Goal: Use online tool/utility

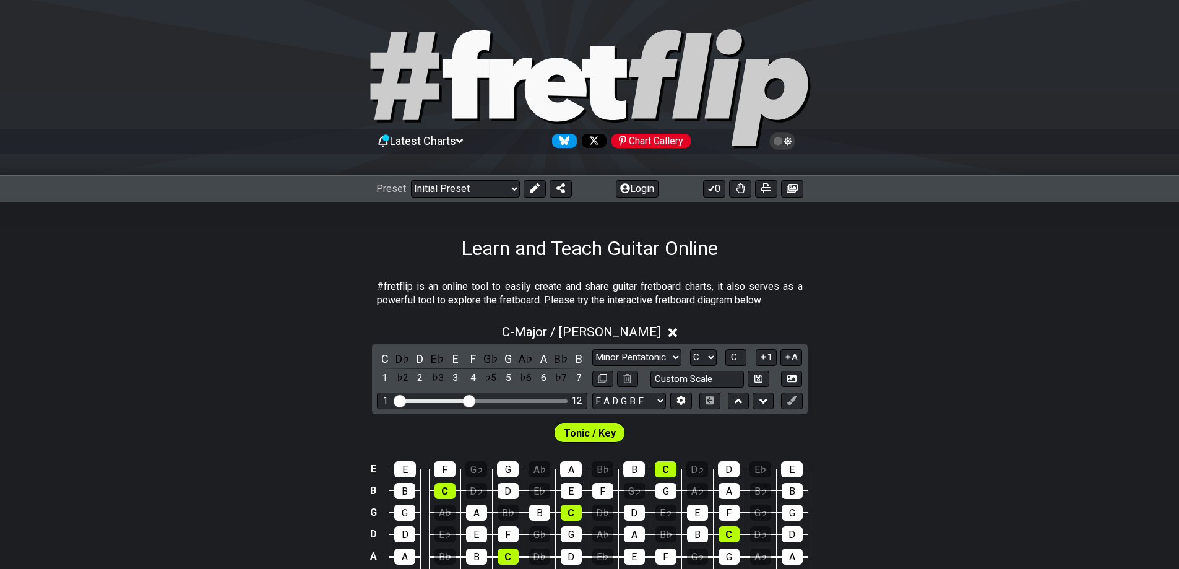
select select "Major / [PERSON_NAME]"
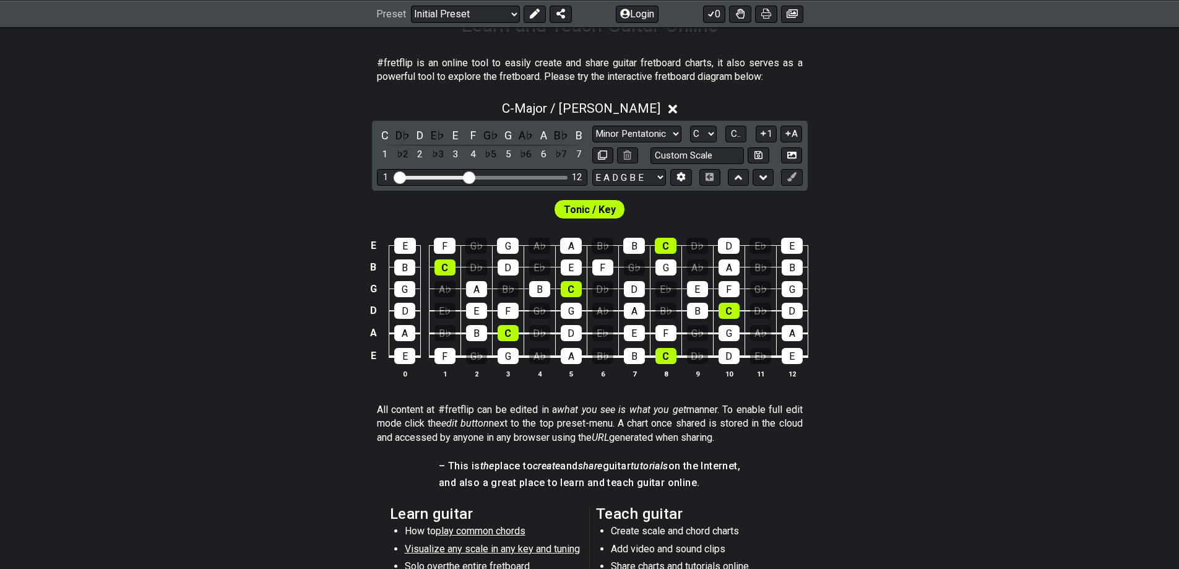
scroll to position [245, 0]
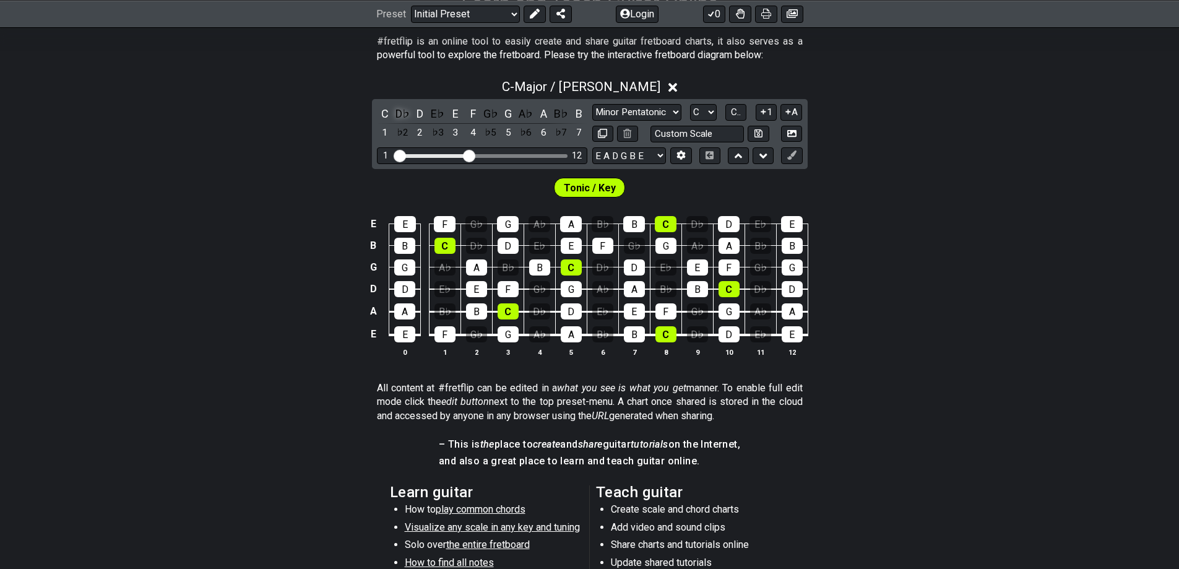
click at [402, 119] on div "D♭" at bounding box center [402, 113] width 16 height 17
click at [403, 119] on div "D♭" at bounding box center [402, 113] width 16 height 17
click at [442, 114] on div "E♭" at bounding box center [437, 113] width 16 height 17
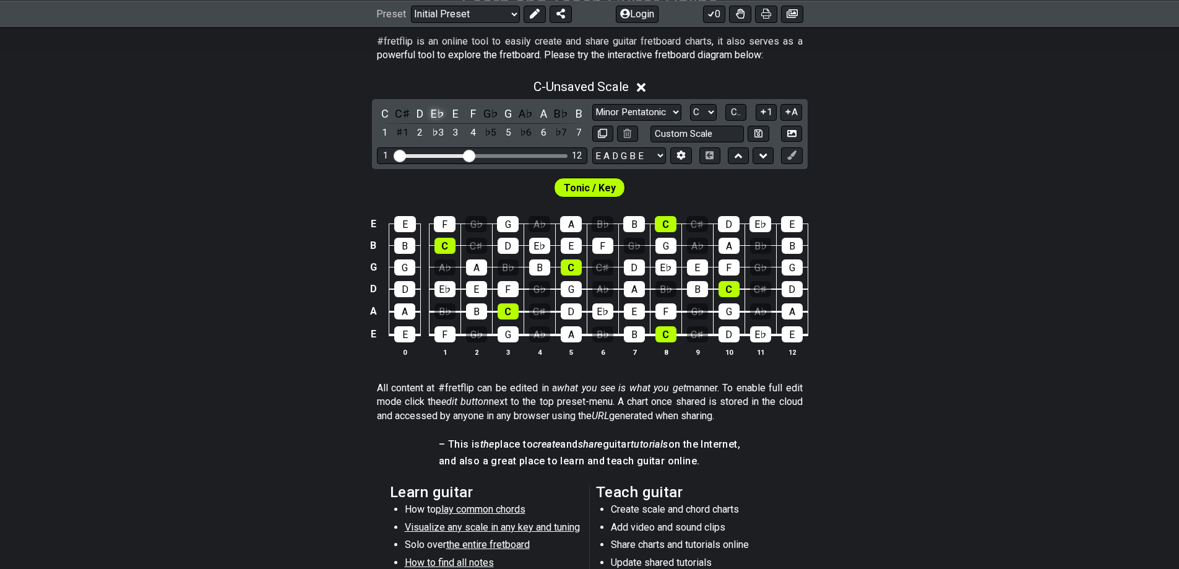
click at [442, 114] on div "E♭" at bounding box center [437, 113] width 16 height 17
click at [442, 114] on div "D♯" at bounding box center [437, 113] width 16 height 17
click at [611, 157] on select "E A D G B E E A D G B E E A D G B E B E A D F♯ B A D G C E A D A D G B E E♭ A♭ …" at bounding box center [629, 155] width 74 height 17
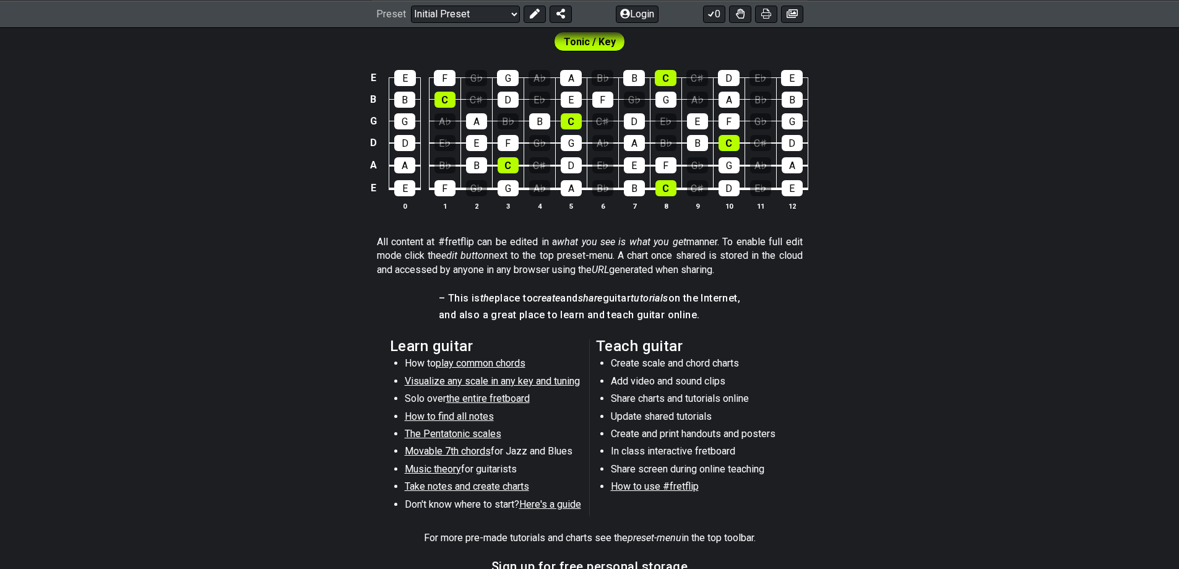
scroll to position [369, 0]
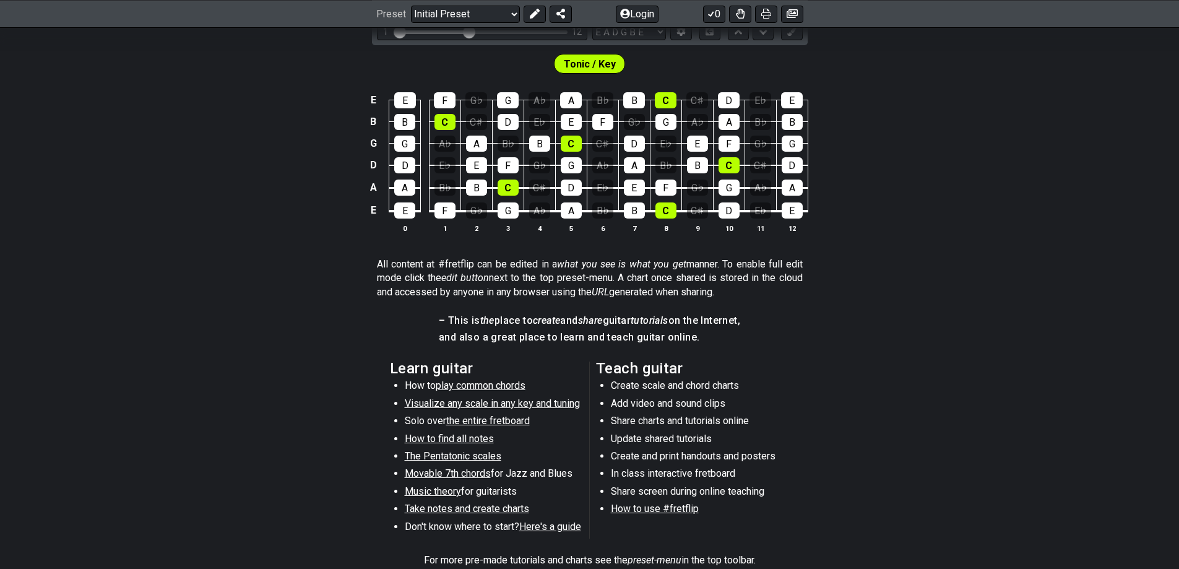
drag, startPoint x: 376, startPoint y: 264, endPoint x: 588, endPoint y: 247, distance: 212.8
click at [574, 251] on div "#fretflip is an online tool to easily create and share guitar fretboard charts,…" at bounding box center [589, 261] width 1179 height 741
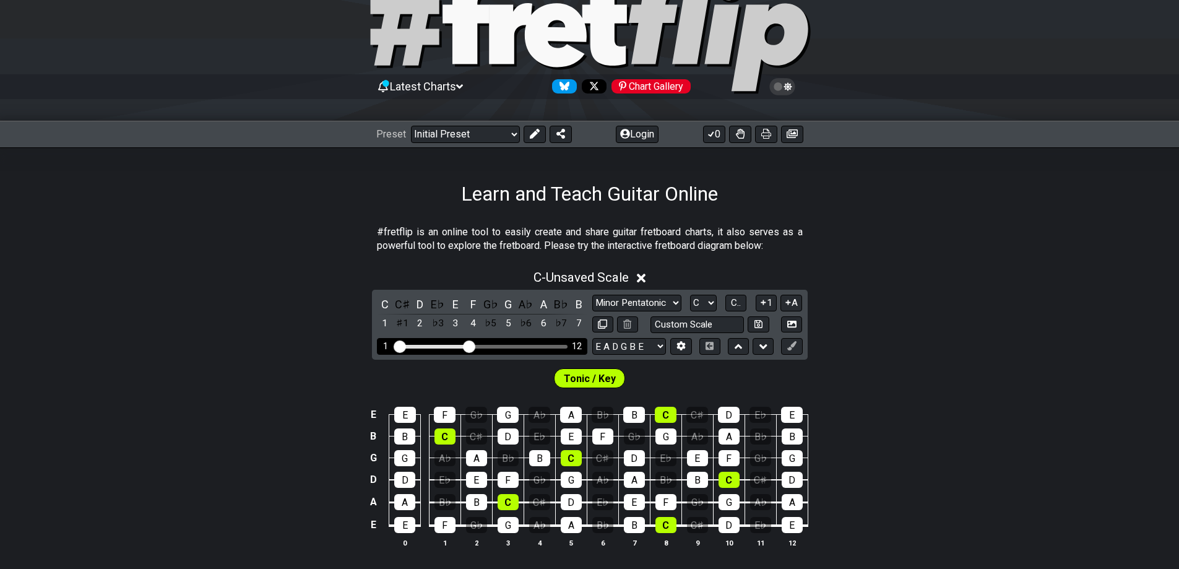
scroll to position [186, 0]
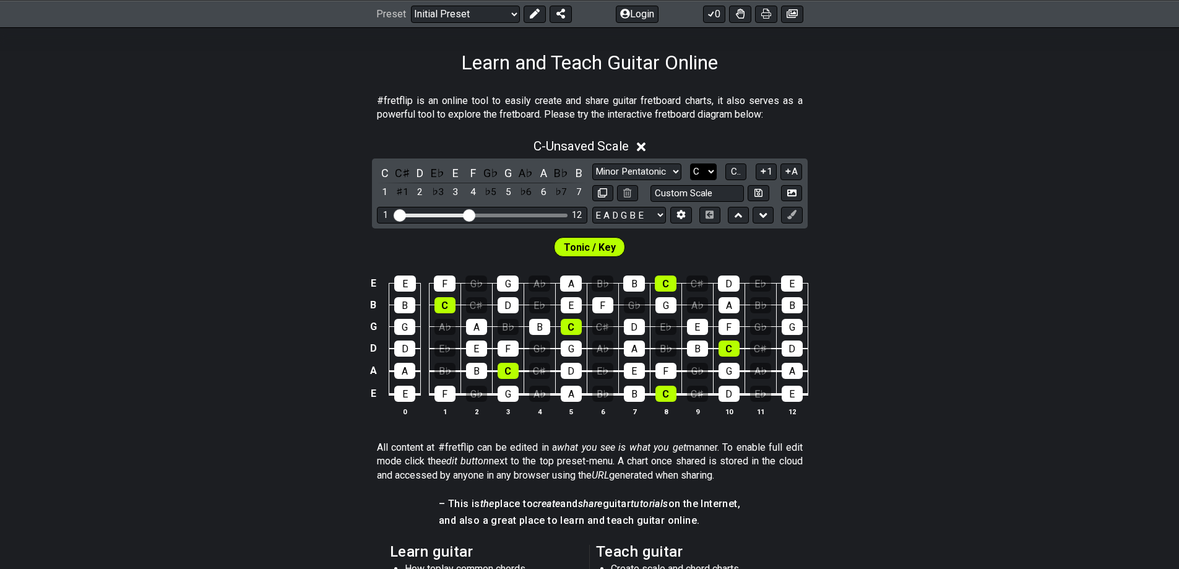
click at [708, 174] on select "A♭ A A♯ B♭ B C C♯ D♭ D D♯ E♭ E F F♯ G♭ G G♯" at bounding box center [703, 171] width 27 height 17
click at [731, 171] on span "C.." at bounding box center [736, 171] width 10 height 11
click at [731, 171] on span "1..7" at bounding box center [735, 171] width 15 height 11
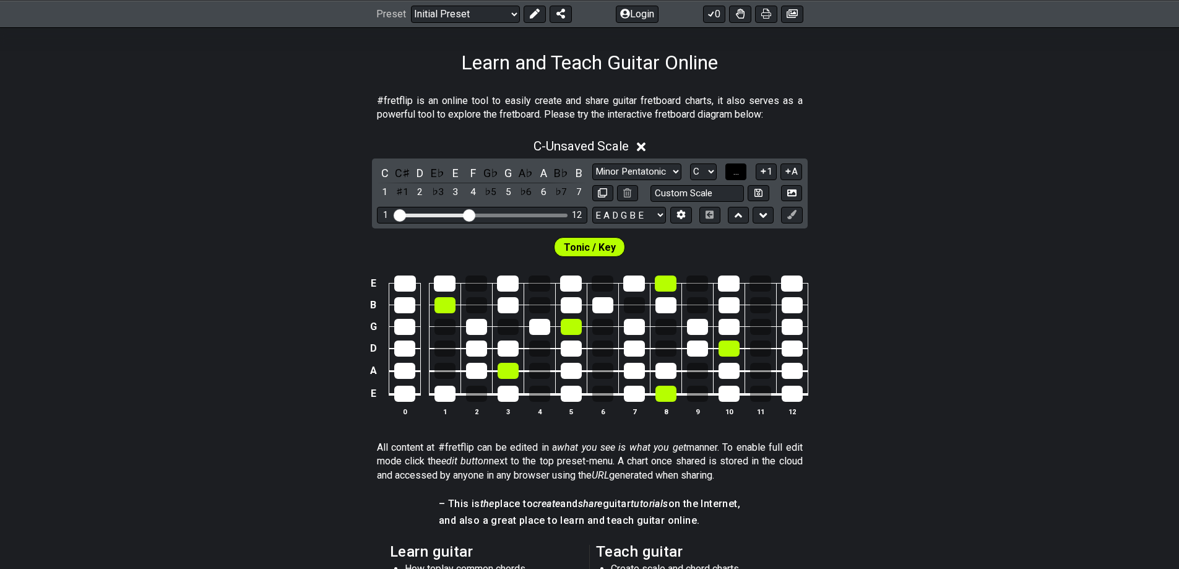
click at [734, 173] on span "..." at bounding box center [736, 171] width 6 height 11
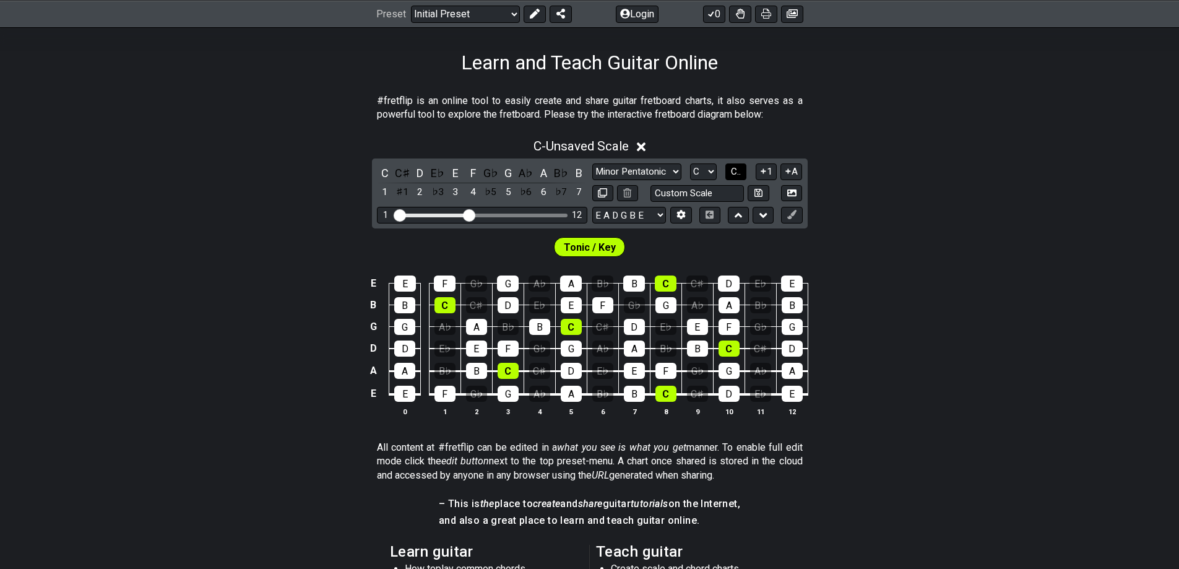
click at [734, 173] on span "C.." at bounding box center [736, 171] width 10 height 11
click at [734, 173] on span "1..7" at bounding box center [735, 171] width 15 height 11
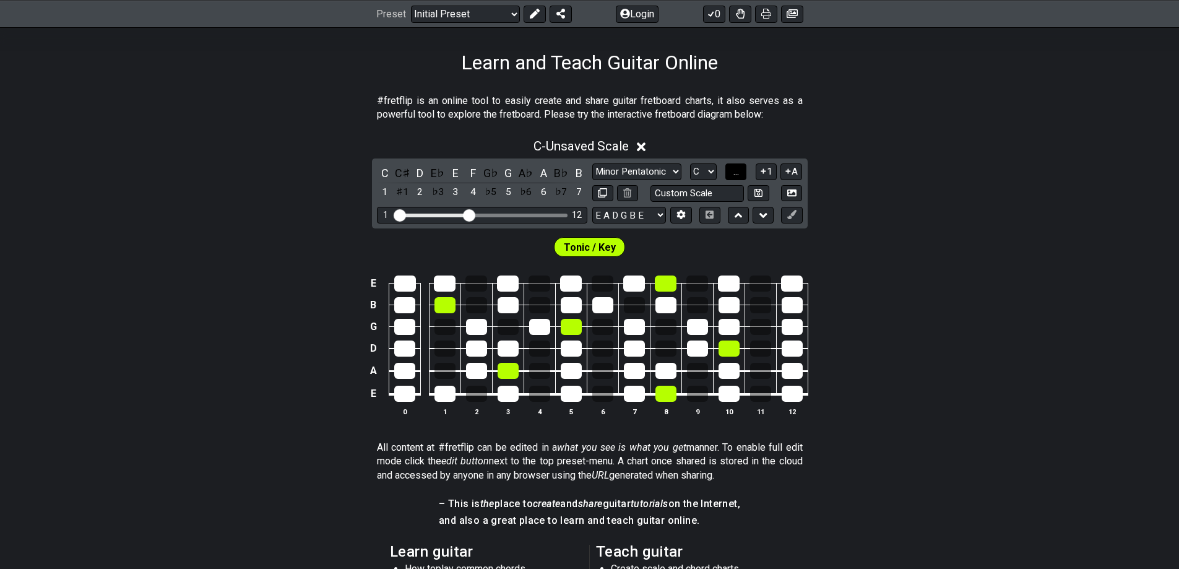
click at [734, 173] on span "..." at bounding box center [736, 171] width 6 height 11
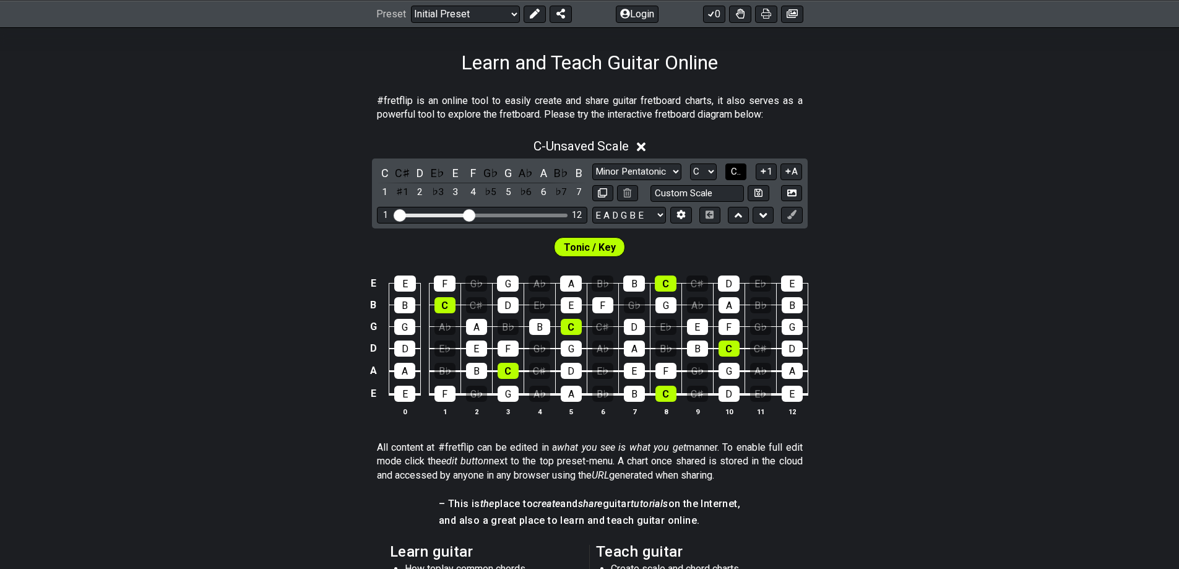
click at [734, 173] on span "C.." at bounding box center [736, 171] width 10 height 11
click at [734, 173] on span "1..7" at bounding box center [735, 171] width 15 height 11
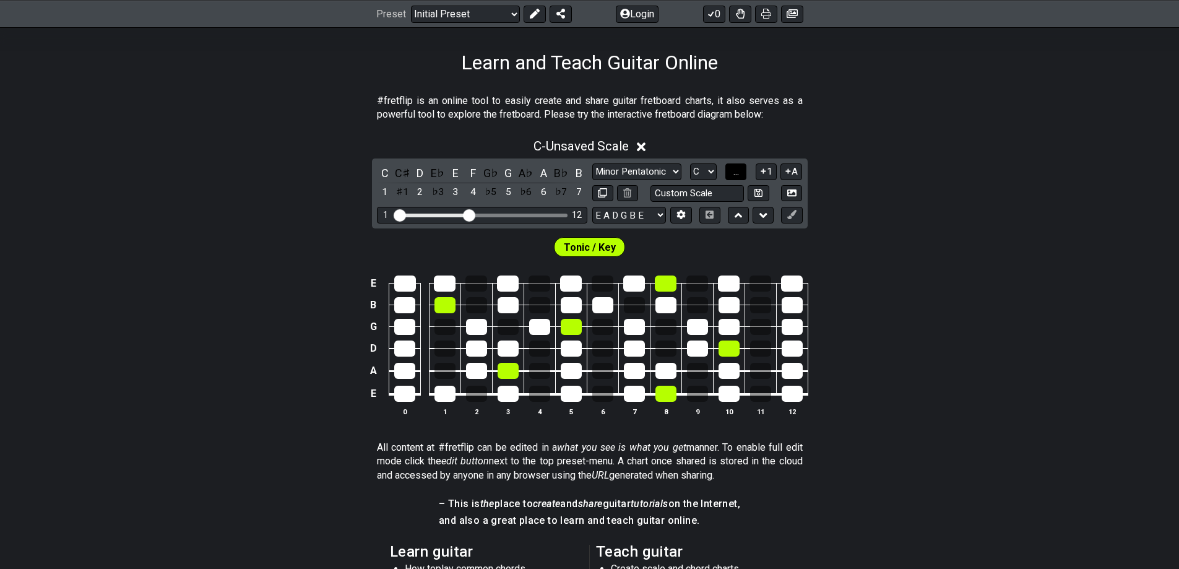
click at [734, 174] on span "..." at bounding box center [736, 171] width 6 height 11
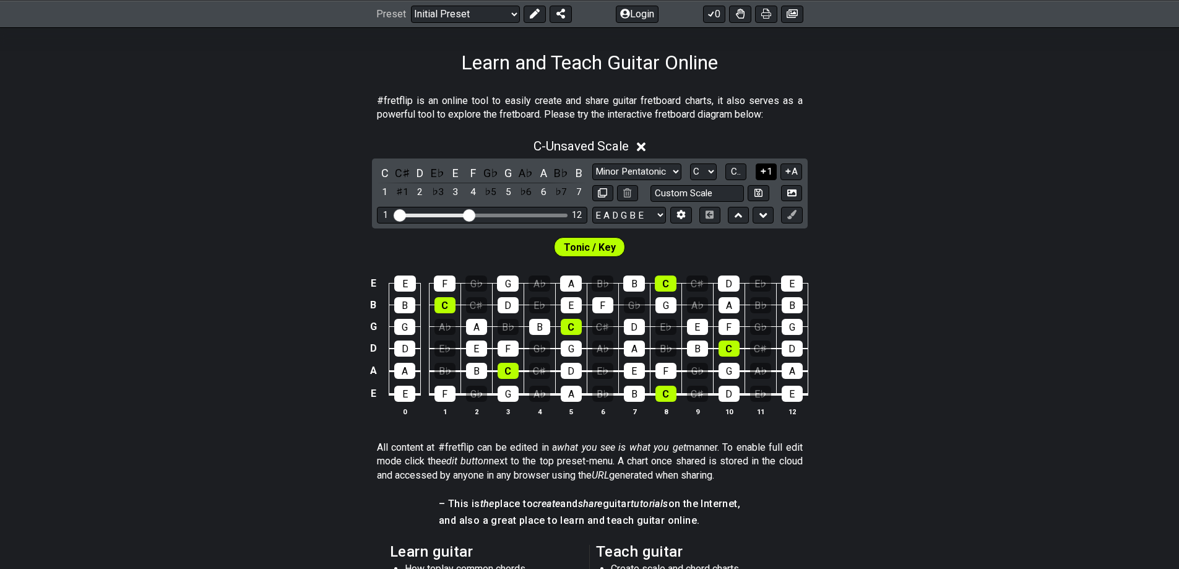
click at [765, 171] on icon at bounding box center [762, 171] width 5 height 5
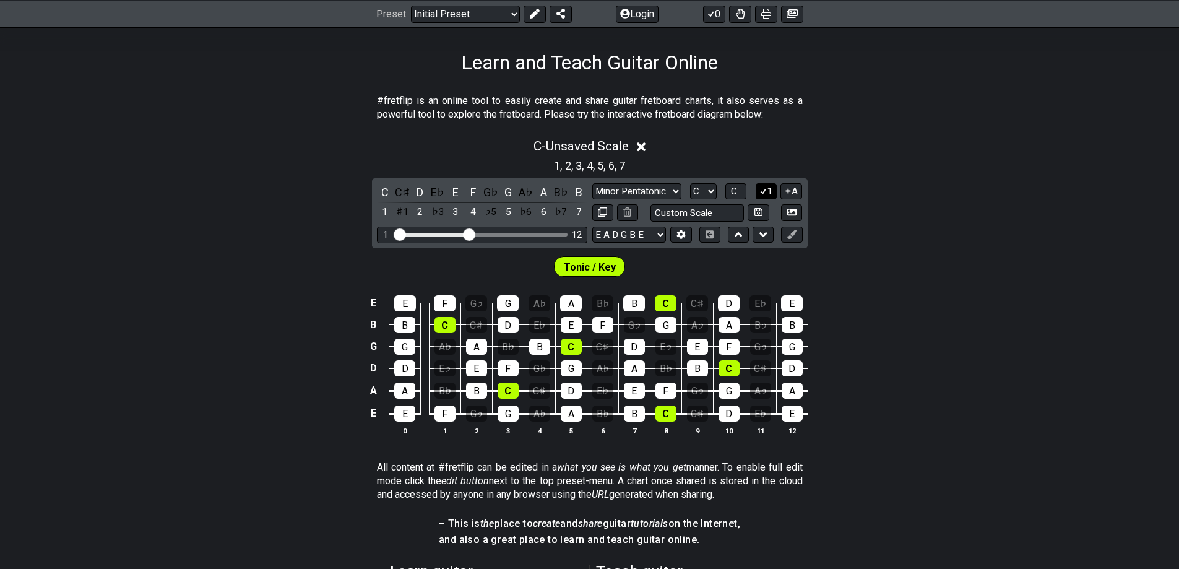
click at [762, 191] on icon at bounding box center [763, 190] width 12 height 9
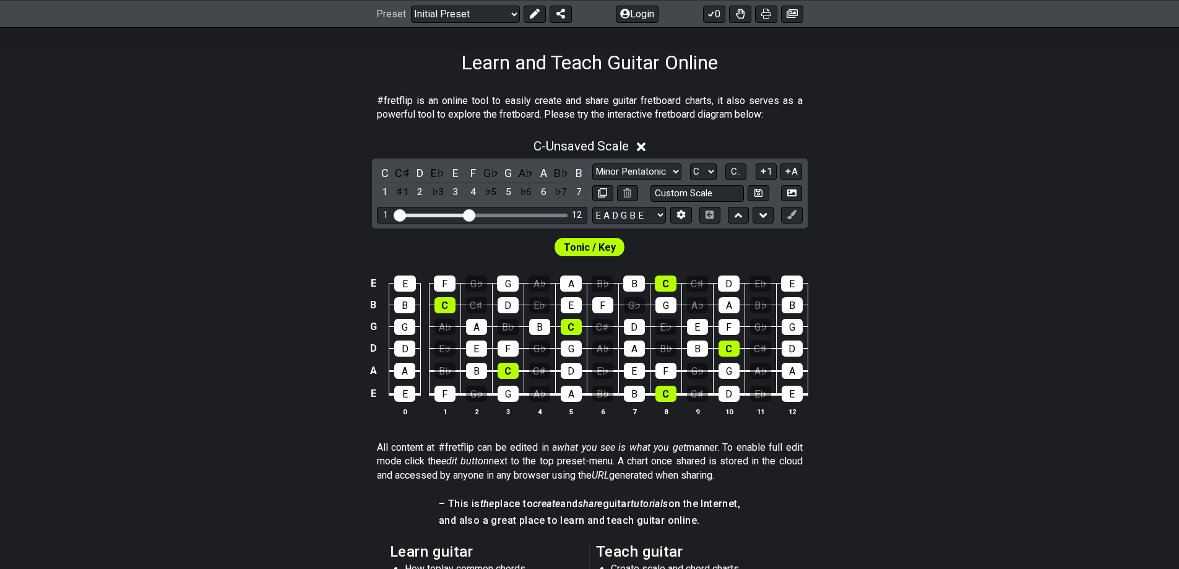
click at [763, 169] on icon at bounding box center [762, 171] width 5 height 5
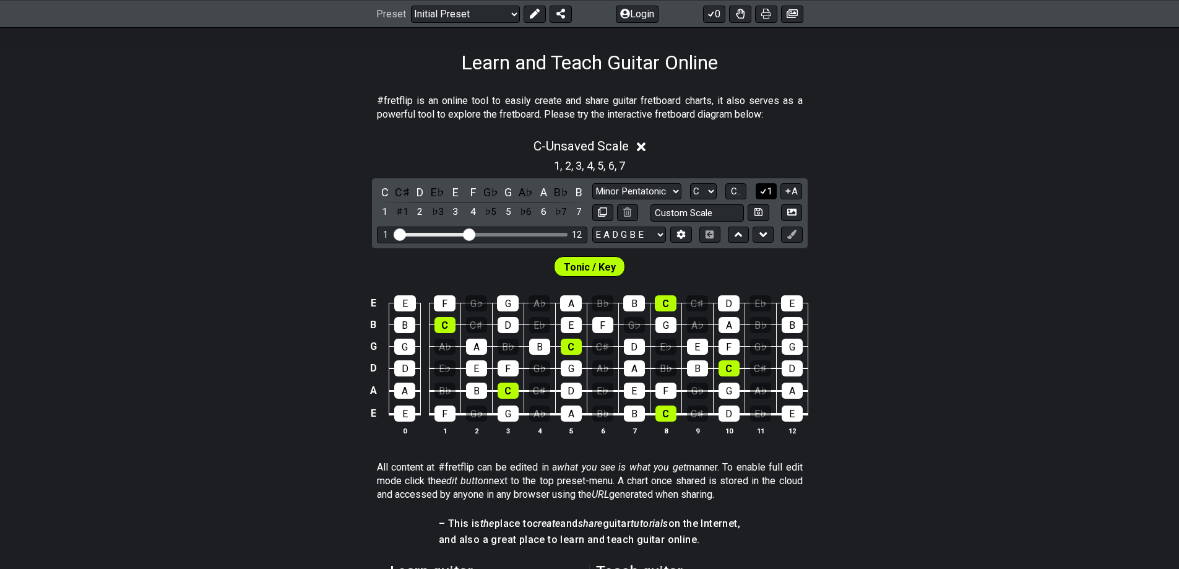
click at [765, 188] on icon at bounding box center [763, 190] width 12 height 9
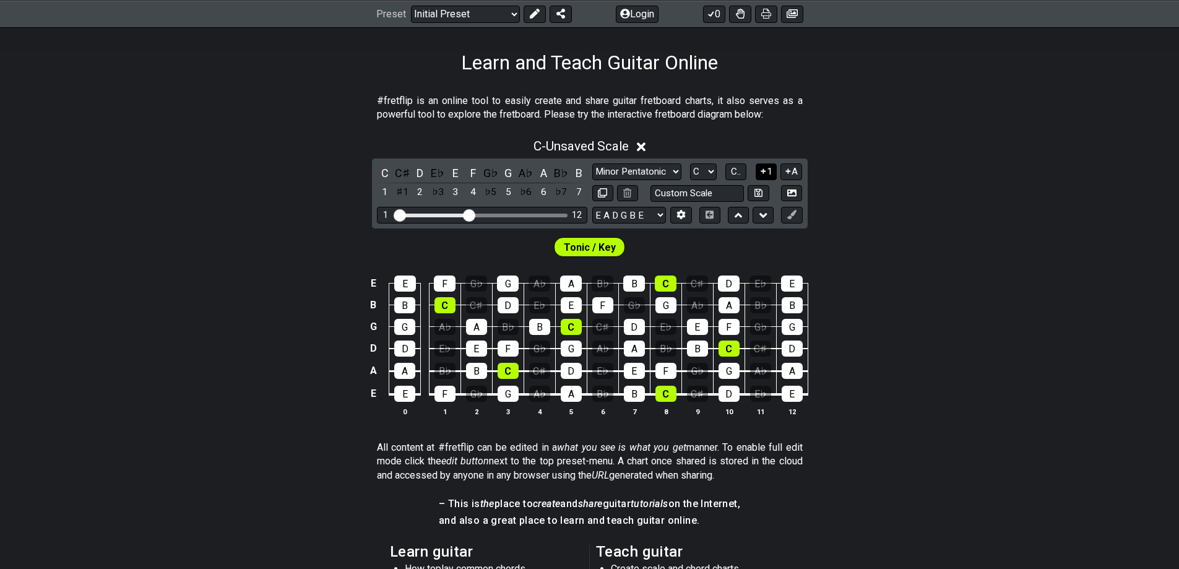
click at [765, 173] on icon at bounding box center [763, 170] width 12 height 9
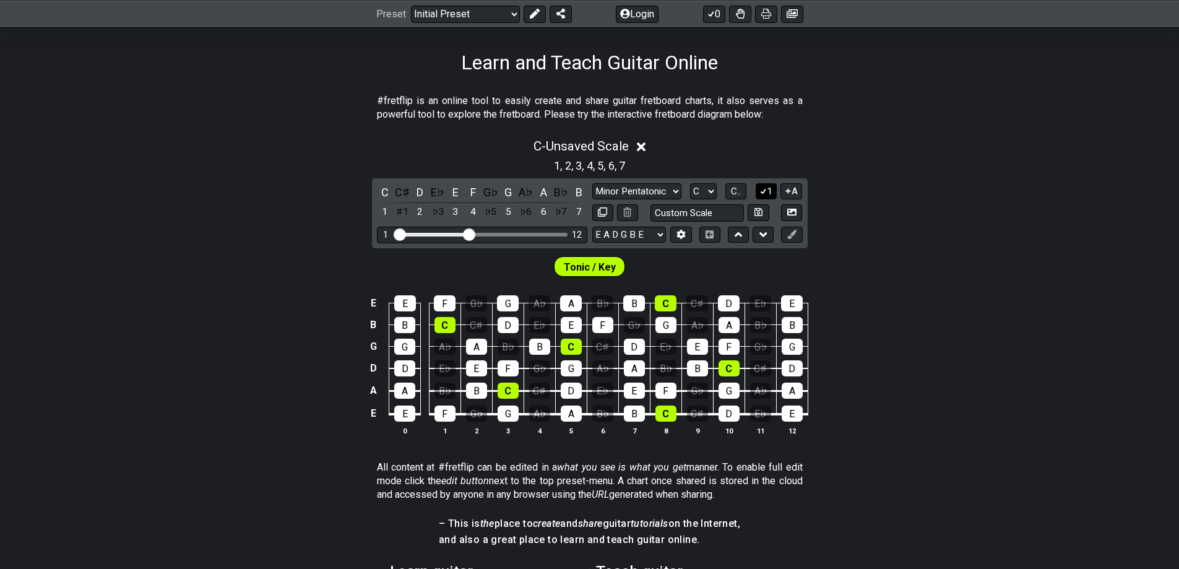
click at [769, 187] on button "1" at bounding box center [765, 191] width 21 height 17
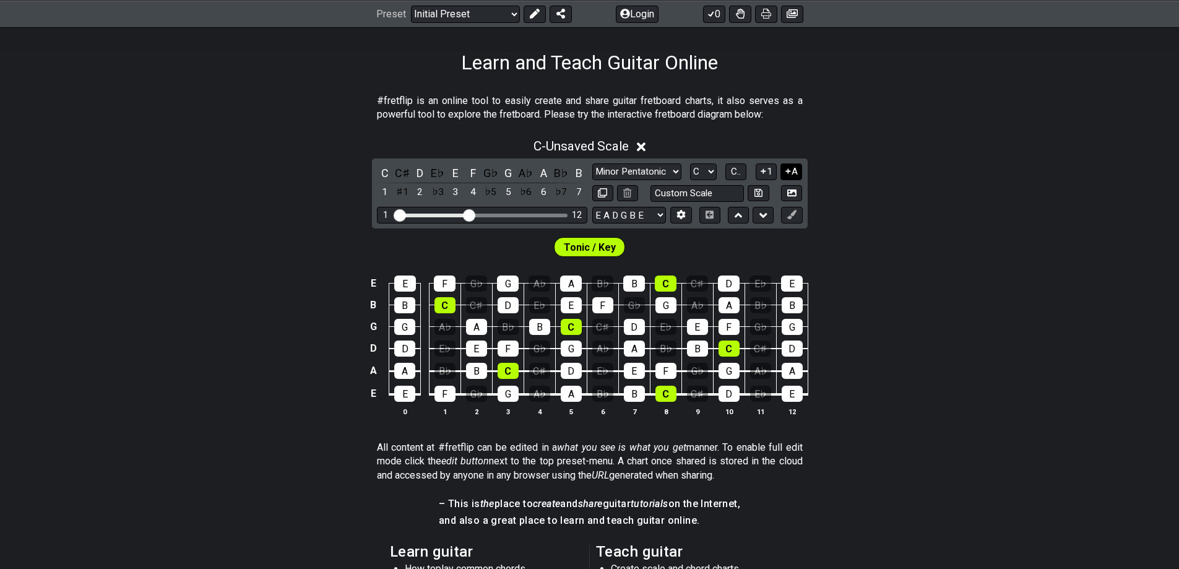
click at [793, 170] on button "A" at bounding box center [791, 171] width 22 height 17
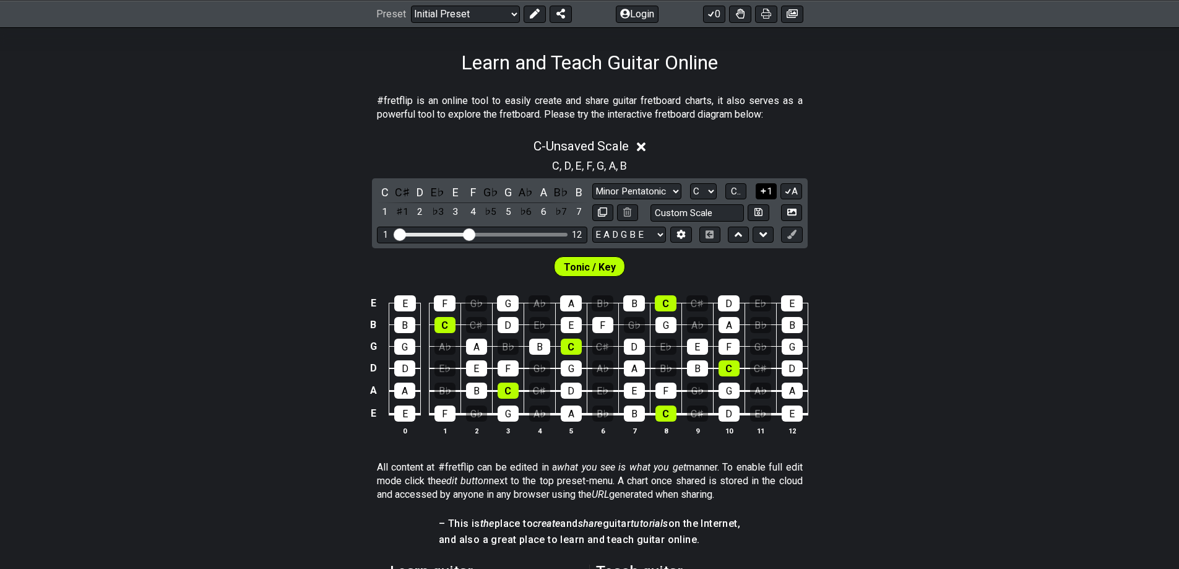
click at [772, 187] on button "1" at bounding box center [765, 191] width 21 height 17
click at [768, 192] on button "1" at bounding box center [765, 191] width 21 height 17
click at [792, 191] on button "A" at bounding box center [791, 191] width 22 height 17
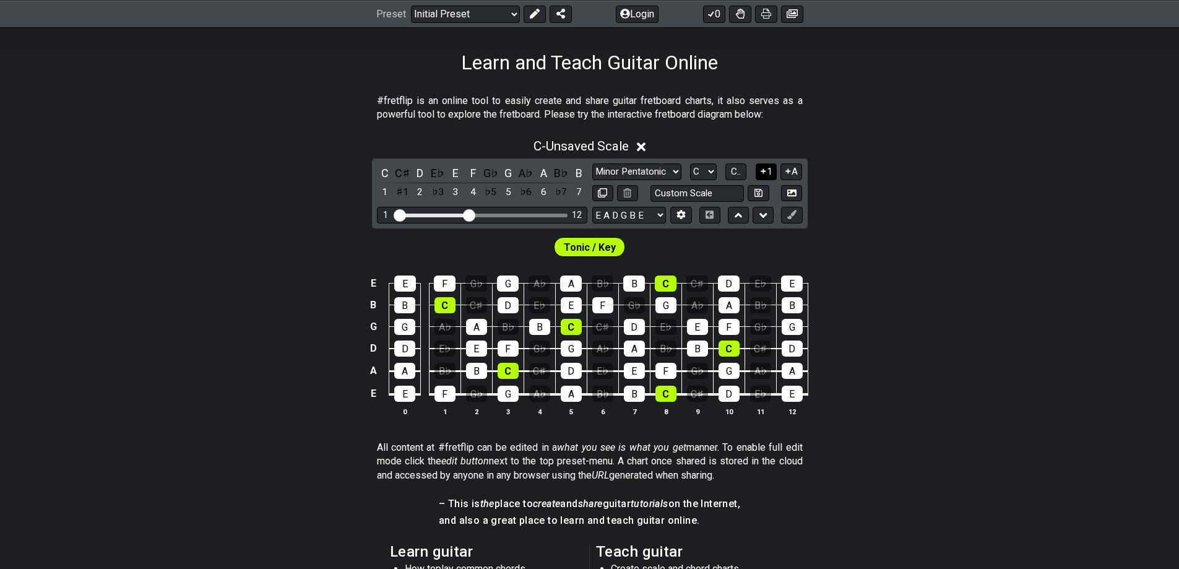
click at [758, 173] on icon at bounding box center [763, 170] width 12 height 9
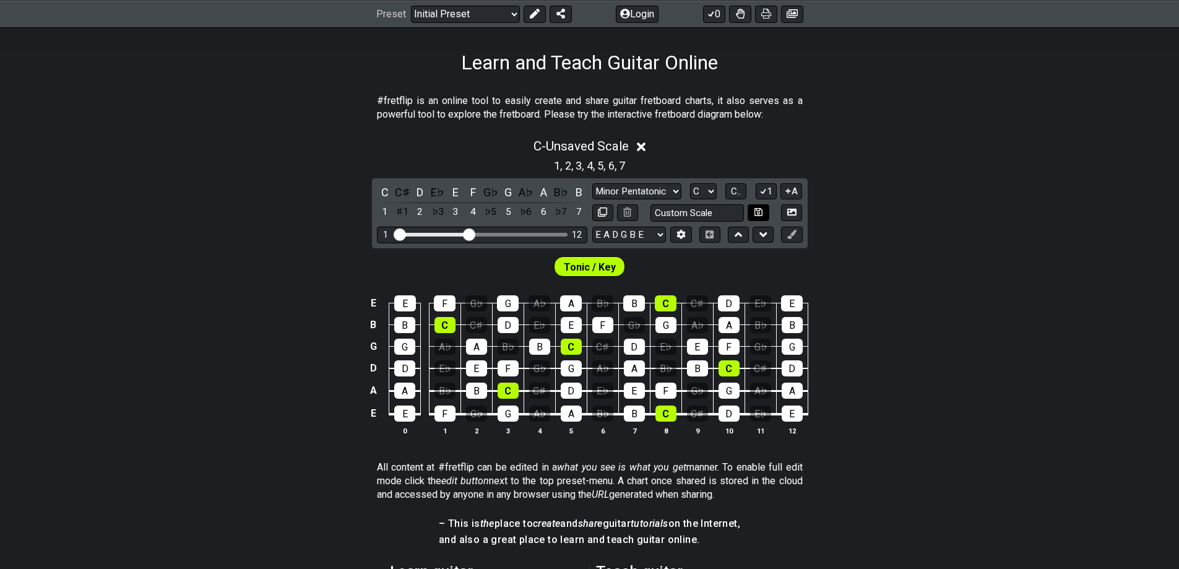
click at [763, 186] on icon at bounding box center [763, 190] width 12 height 9
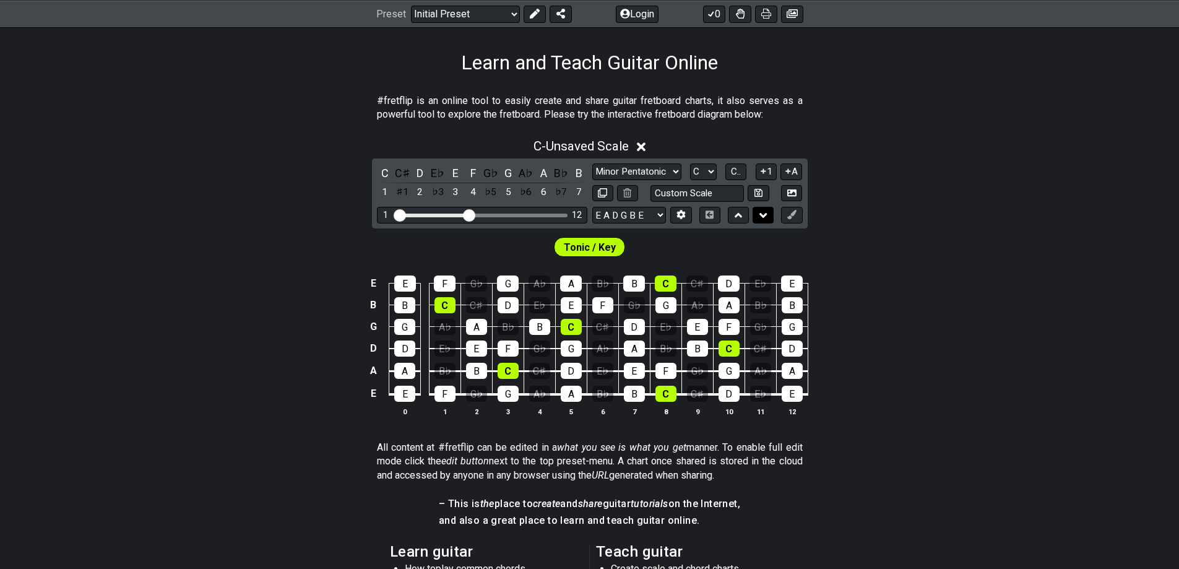
click at [756, 213] on button at bounding box center [762, 215] width 21 height 17
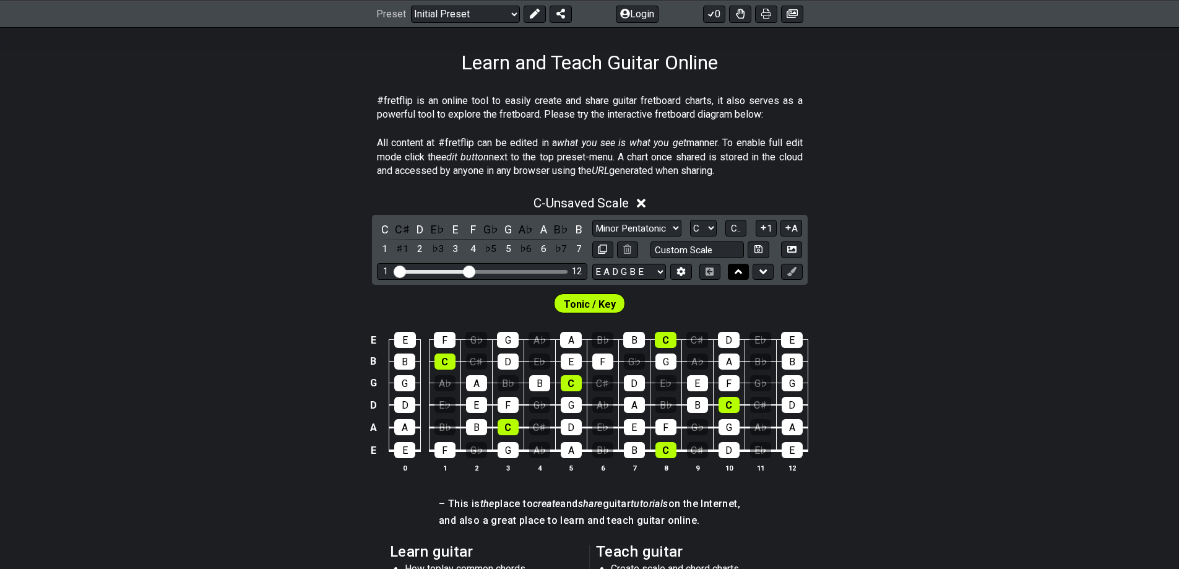
click at [742, 272] on button at bounding box center [738, 272] width 21 height 17
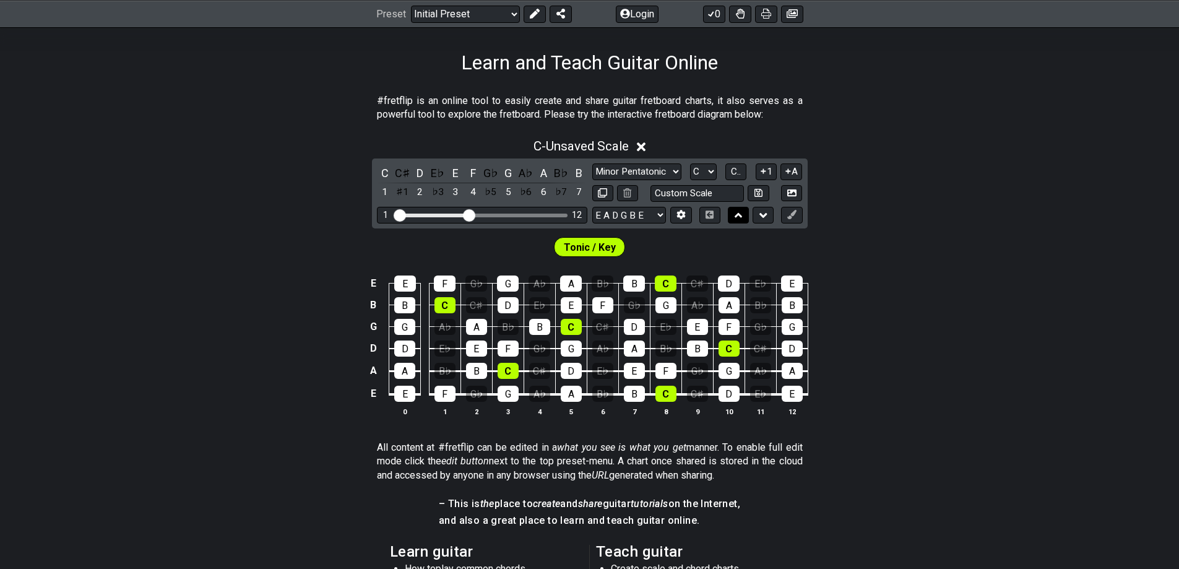
click at [741, 213] on icon at bounding box center [738, 215] width 8 height 12
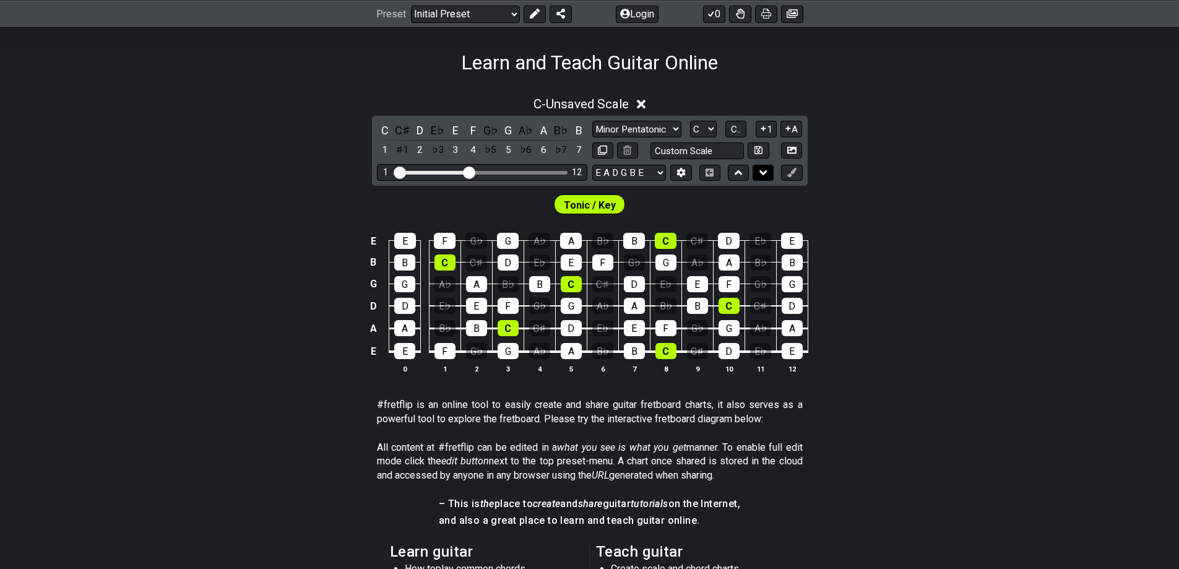
click at [760, 174] on icon at bounding box center [763, 172] width 8 height 12
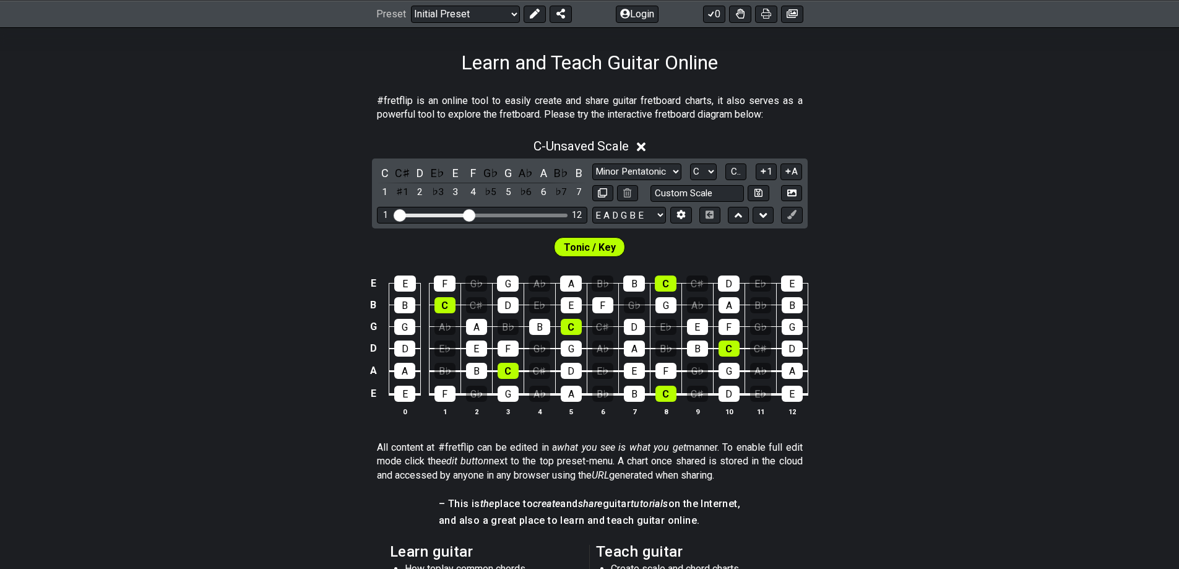
click at [580, 248] on span "Tonic / Key" at bounding box center [590, 247] width 52 height 18
click at [449, 301] on div "C" at bounding box center [444, 305] width 21 height 16
click at [444, 308] on div "C" at bounding box center [444, 305] width 21 height 16
click at [445, 306] on div "C" at bounding box center [444, 305] width 21 height 16
click at [446, 304] on div "C" at bounding box center [444, 305] width 21 height 16
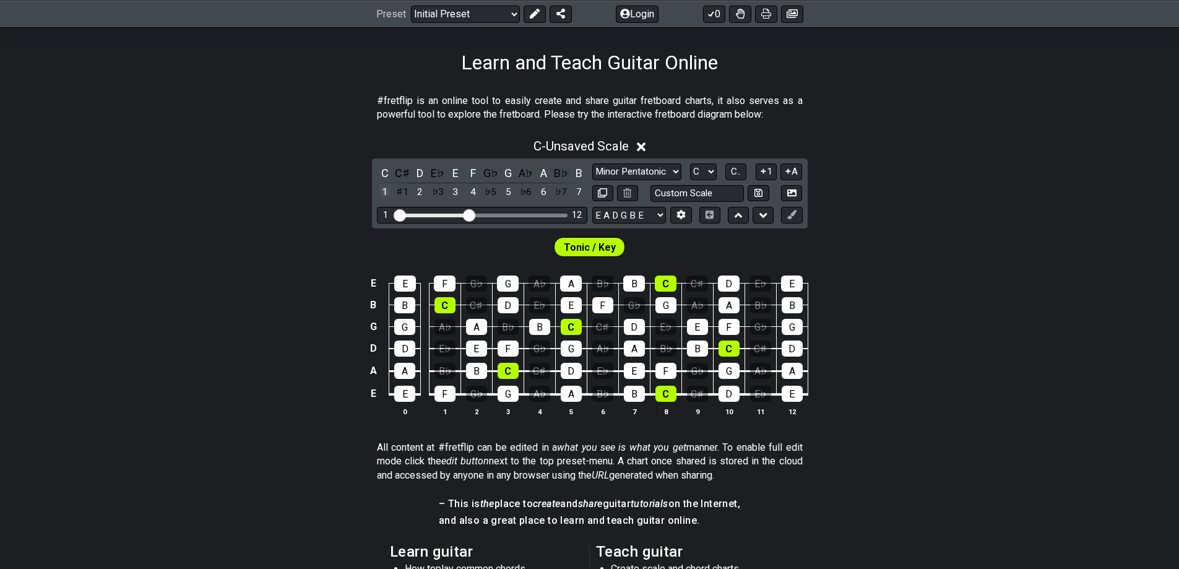
click at [384, 189] on div "1" at bounding box center [385, 192] width 16 height 17
click at [385, 165] on div "C" at bounding box center [385, 173] width 16 height 17
click at [385, 172] on div "C" at bounding box center [385, 173] width 16 height 17
click at [449, 303] on div "C" at bounding box center [444, 305] width 21 height 16
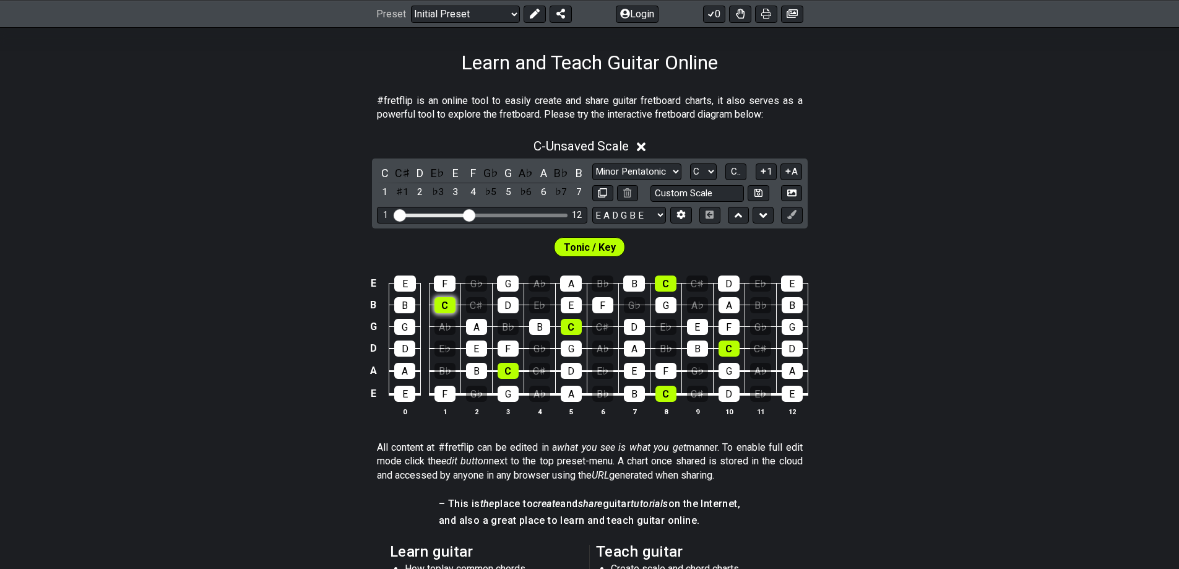
click at [450, 304] on div "C" at bounding box center [444, 305] width 21 height 16
click at [450, 299] on div "C" at bounding box center [444, 305] width 21 height 16
click at [385, 174] on div "C" at bounding box center [385, 173] width 16 height 17
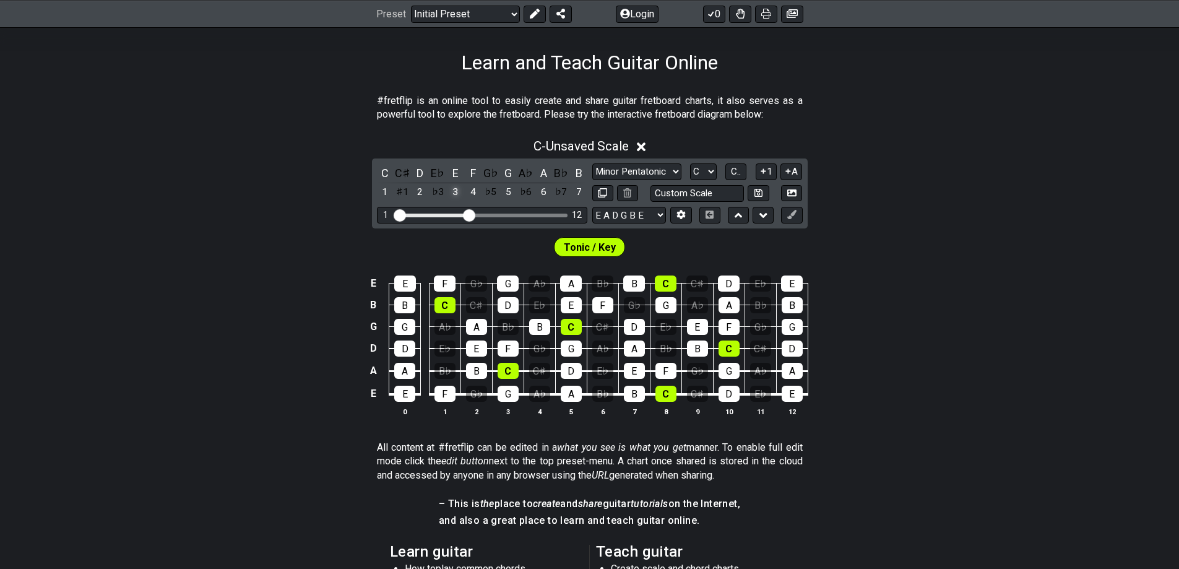
click at [454, 191] on div "3" at bounding box center [455, 192] width 16 height 17
click at [560, 185] on div "♭7" at bounding box center [561, 192] width 16 height 17
click at [562, 194] on div "♭7" at bounding box center [561, 192] width 16 height 17
click at [559, 194] on div "♯6" at bounding box center [561, 192] width 16 height 17
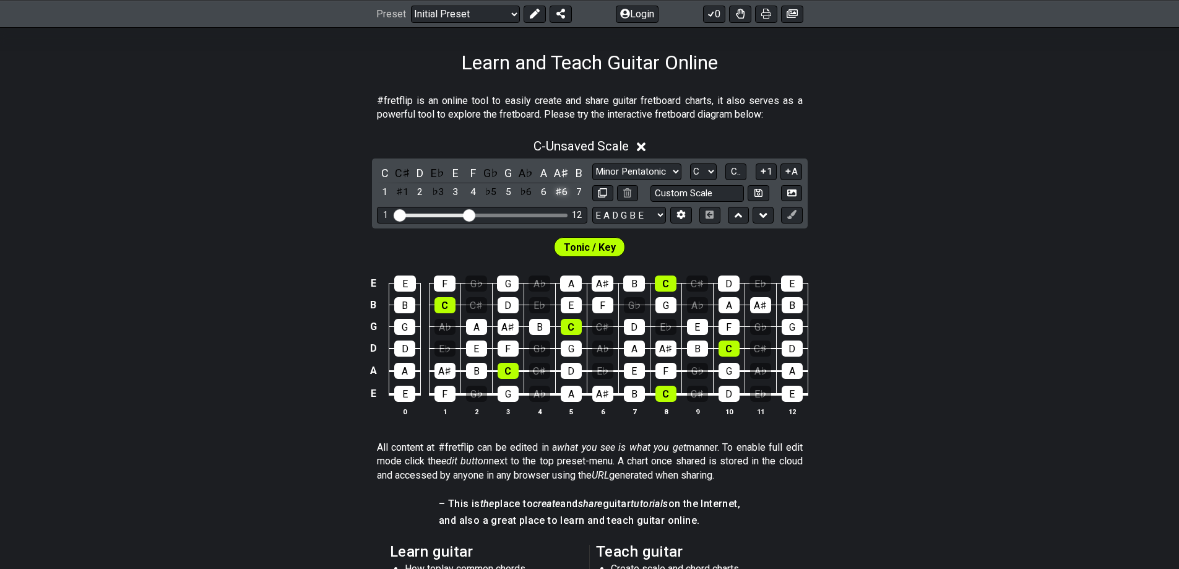
click at [564, 194] on div "♯6" at bounding box center [561, 192] width 16 height 17
click at [563, 195] on div "♭7" at bounding box center [561, 192] width 16 height 17
click at [562, 195] on div "♭7" at bounding box center [561, 192] width 16 height 17
click at [562, 196] on div "♯6" at bounding box center [561, 192] width 16 height 17
click at [561, 196] on div "♯6" at bounding box center [561, 192] width 16 height 17
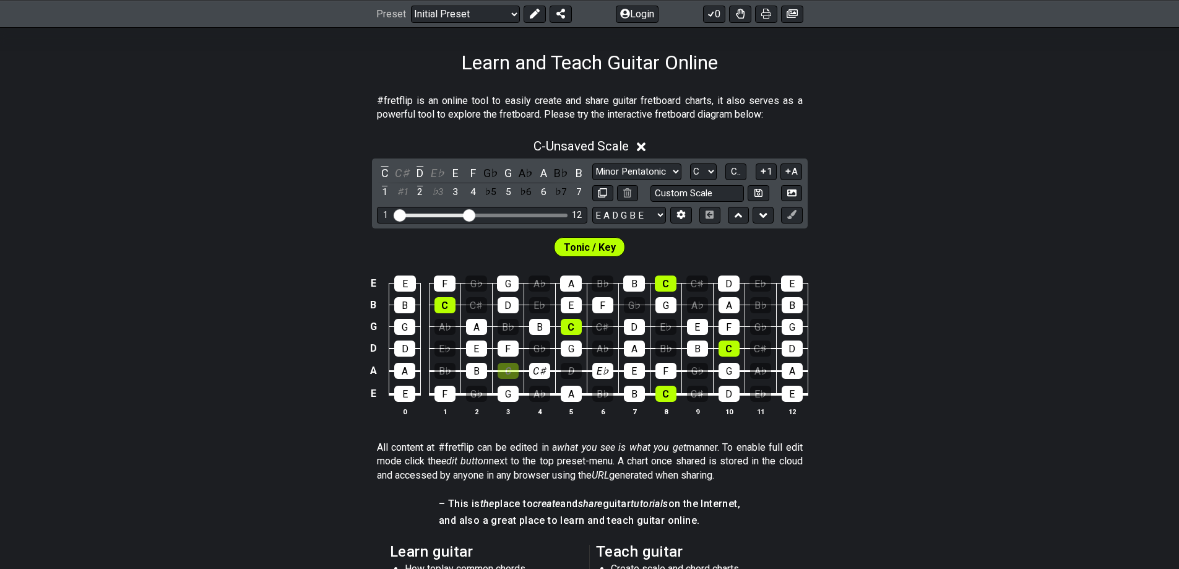
drag, startPoint x: 505, startPoint y: 368, endPoint x: 613, endPoint y: 362, distance: 107.8
click at [613, 362] on tr "A A B♭ B C C♯ D E♭ E F G♭ G A♭ A" at bounding box center [587, 359] width 442 height 23
click at [541, 368] on div "C♯" at bounding box center [539, 371] width 21 height 16
click at [604, 371] on div "E♭" at bounding box center [602, 371] width 21 height 16
drag, startPoint x: 503, startPoint y: 372, endPoint x: 509, endPoint y: 368, distance: 6.7
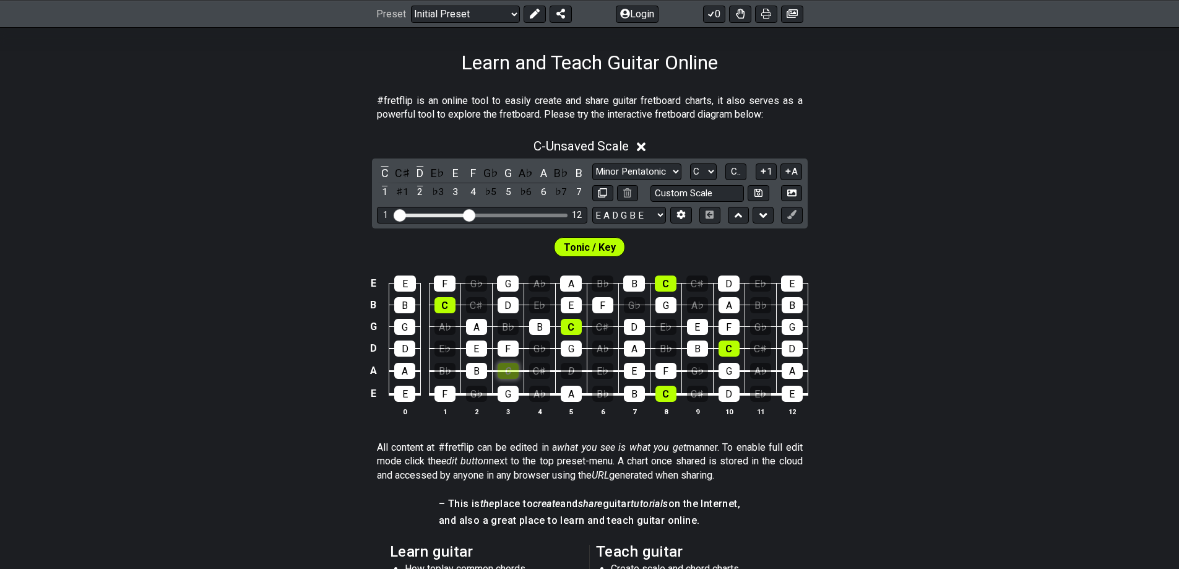
click at [505, 371] on div "C" at bounding box center [507, 371] width 21 height 16
click at [565, 367] on div "D" at bounding box center [571, 371] width 21 height 16
drag, startPoint x: 511, startPoint y: 369, endPoint x: 604, endPoint y: 372, distance: 92.8
click at [604, 371] on tr "A A B♭ B C C♯ D E♭ E F G♭ G A♭ A" at bounding box center [587, 359] width 442 height 23
click at [603, 372] on div "E♭" at bounding box center [602, 371] width 21 height 16
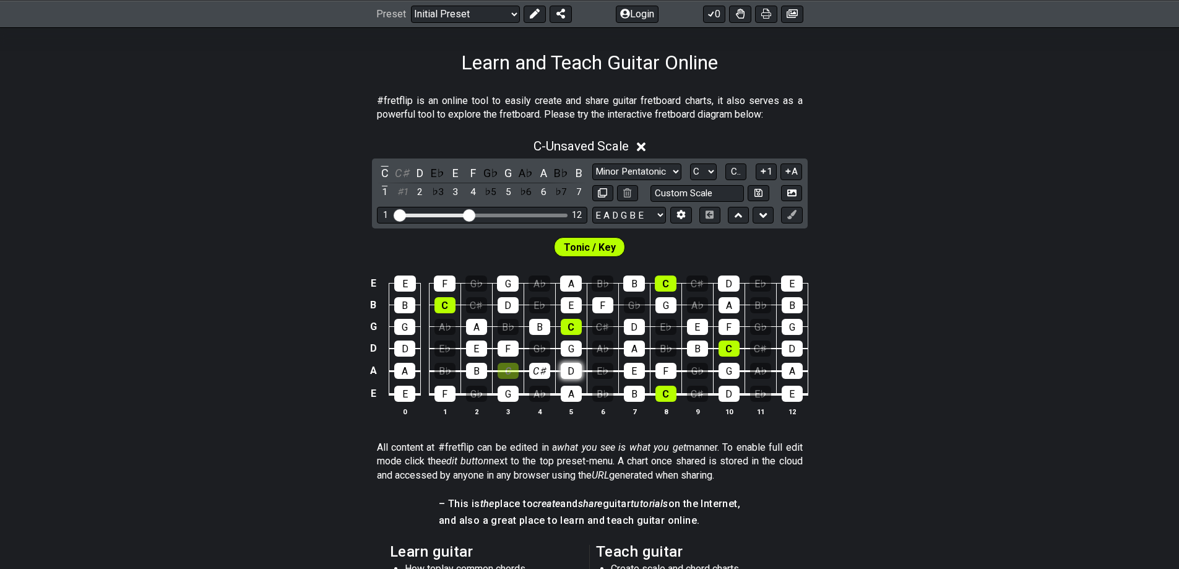
click at [561, 372] on div "D" at bounding box center [571, 371] width 21 height 16
click at [546, 372] on div "C♯" at bounding box center [539, 371] width 21 height 16
click at [518, 377] on tbody "E E F G♭ G A♭ A B♭ B C C♯ D E♭ E B B C C♯ D E♭ E F G♭ G A♭ A B♭ B G G A♭ A B♭ B…" at bounding box center [587, 334] width 442 height 145
click at [514, 374] on div "C" at bounding box center [507, 371] width 21 height 16
drag, startPoint x: 447, startPoint y: 376, endPoint x: 442, endPoint y: 321, distance: 54.6
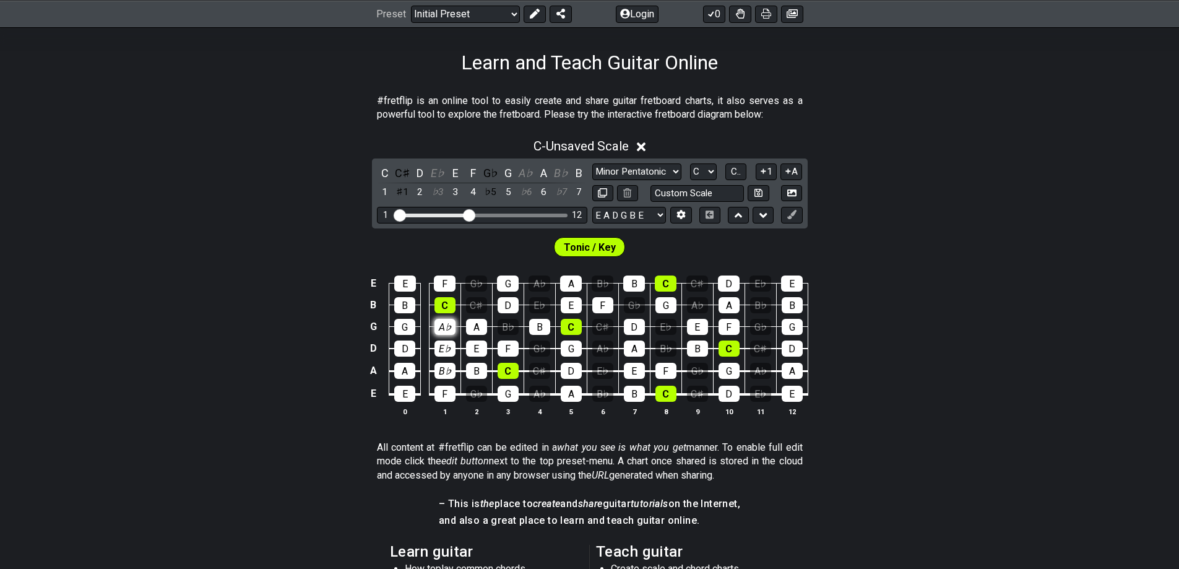
click at [442, 321] on tbody "E E F G♭ G A♭ A B♭ B C C♯ D E♭ E B B C C♯ D E♭ E F G♭ G A♭ A B♭ B G G A♭ A B♭ B…" at bounding box center [587, 334] width 442 height 145
drag, startPoint x: 475, startPoint y: 395, endPoint x: 490, endPoint y: 362, distance: 36.0
click at [485, 369] on tbody "E E F G♭ G A♭ A B♭ B C C♯ D E♭ E B B C C♯ D E♭ E F G♭ G A♭ A B♭ B G G A♭ A B♭ B…" at bounding box center [587, 334] width 442 height 145
click at [509, 323] on div "B♭" at bounding box center [507, 327] width 21 height 16
drag, startPoint x: 533, startPoint y: 289, endPoint x: 535, endPoint y: 311, distance: 21.7
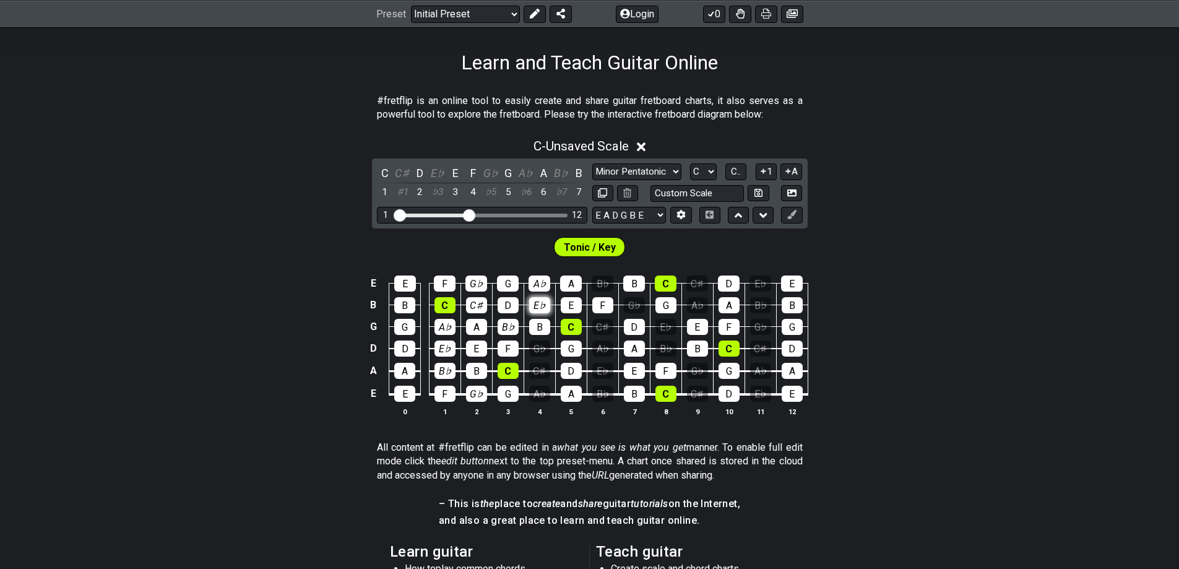
click at [535, 311] on tbody "E E F G♭ G A♭ A B♭ B C C♯ D E♭ E B B C C♯ D E♭ E F G♭ G A♭ A B♭ B G G A♭ A B♭ B…" at bounding box center [587, 334] width 442 height 145
drag, startPoint x: 543, startPoint y: 348, endPoint x: 542, endPoint y: 386, distance: 37.7
click at [542, 386] on tbody "E E F G♭ G A♭ A B♭ B C C♯ D E♭ E B B C C♯ D E♭ E F G♭ G A♭ A B♭ B G G A♭ A B♭ B…" at bounding box center [587, 334] width 442 height 145
drag, startPoint x: 571, startPoint y: 399, endPoint x: 574, endPoint y: 339, distance: 60.1
click at [573, 339] on tbody "E E F G♭ G A♭ A B♭ B C C♯ D E♭ E B B C C♯ D E♭ E F G♭ G A♭ A B♭ B G G A♭ A B♭ B…" at bounding box center [587, 334] width 442 height 145
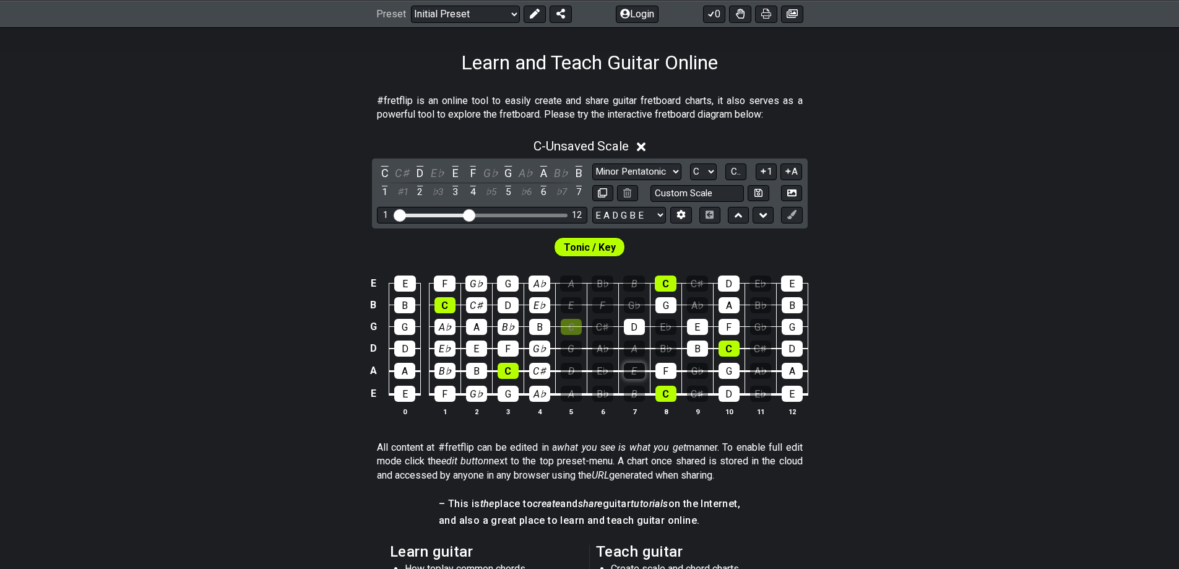
drag, startPoint x: 600, startPoint y: 301, endPoint x: 634, endPoint y: 369, distance: 75.8
click at [632, 400] on tbody "E E F G♭ G A♭ A B♭ B C C♯ D E♭ E B B C C♯ D E♭ E F G♭ G A♭ A B♭ B G G A♭ A B♭ B…" at bounding box center [587, 334] width 442 height 145
drag, startPoint x: 623, startPoint y: 324, endPoint x: 630, endPoint y: 346, distance: 23.5
click at [624, 324] on div "D" at bounding box center [634, 327] width 21 height 16
click at [637, 394] on div "B" at bounding box center [634, 393] width 21 height 16
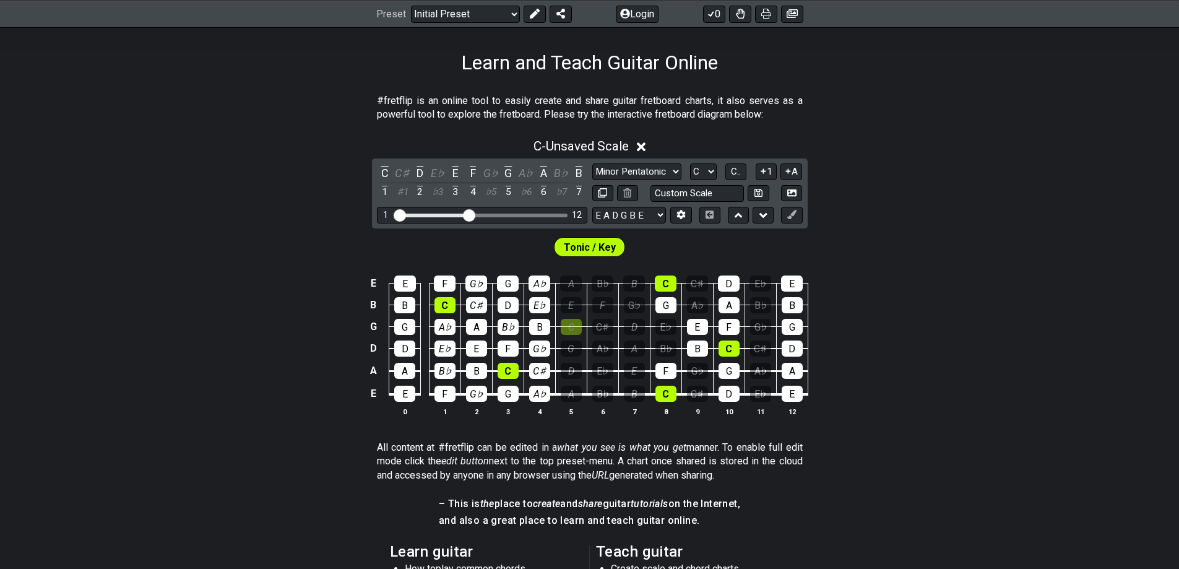
drag, startPoint x: 679, startPoint y: 428, endPoint x: 679, endPoint y: 416, distance: 11.2
click at [675, 411] on div "E E F G♭ G A♭ A B♭ B C C♯ D E♭ E B B C C♯ D E♭ E F G♭ G A♭ A B♭ B G G A♭ A B♭ B…" at bounding box center [589, 346] width 1179 height 174
click at [512, 15] on select "Welcome to #fretflip! Initial Preset Custom Preset Minor Pentatonic Major Penta…" at bounding box center [465, 13] width 109 height 17
click at [411, 5] on select "Welcome to #fretflip! Initial Preset Custom Preset Minor Pentatonic Major Penta…" at bounding box center [465, 13] width 109 height 17
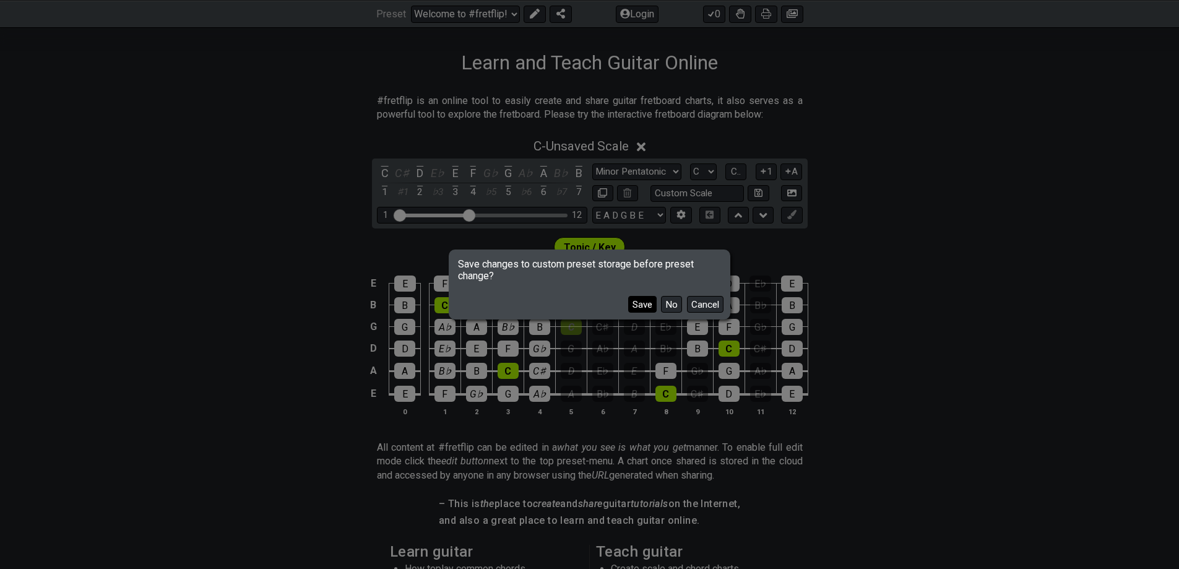
click at [640, 307] on button "Save" at bounding box center [642, 304] width 28 height 17
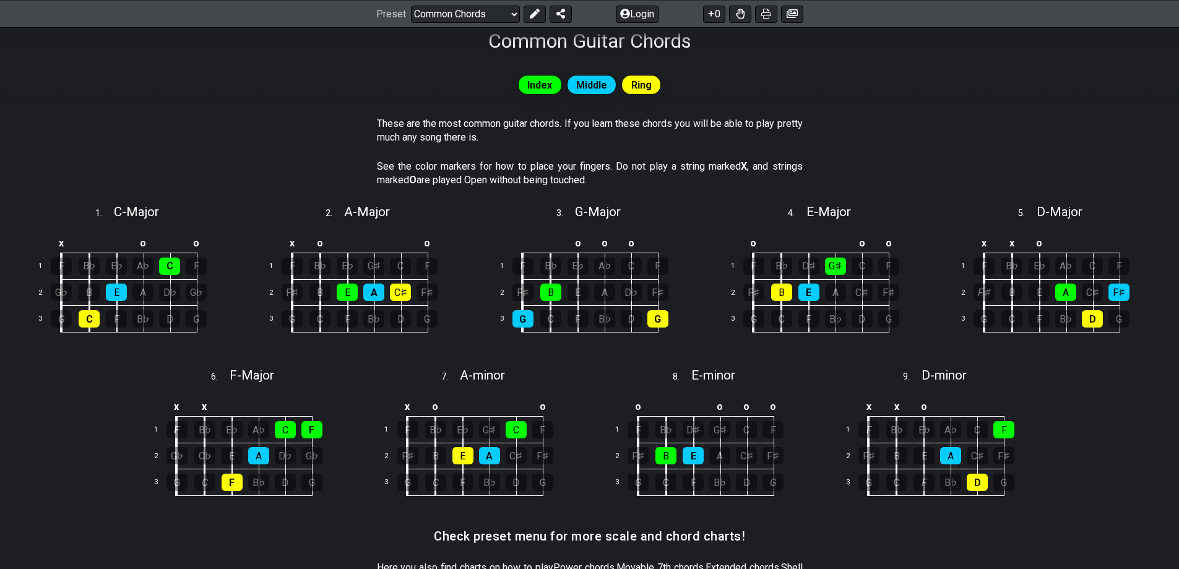
scroll to position [186, 0]
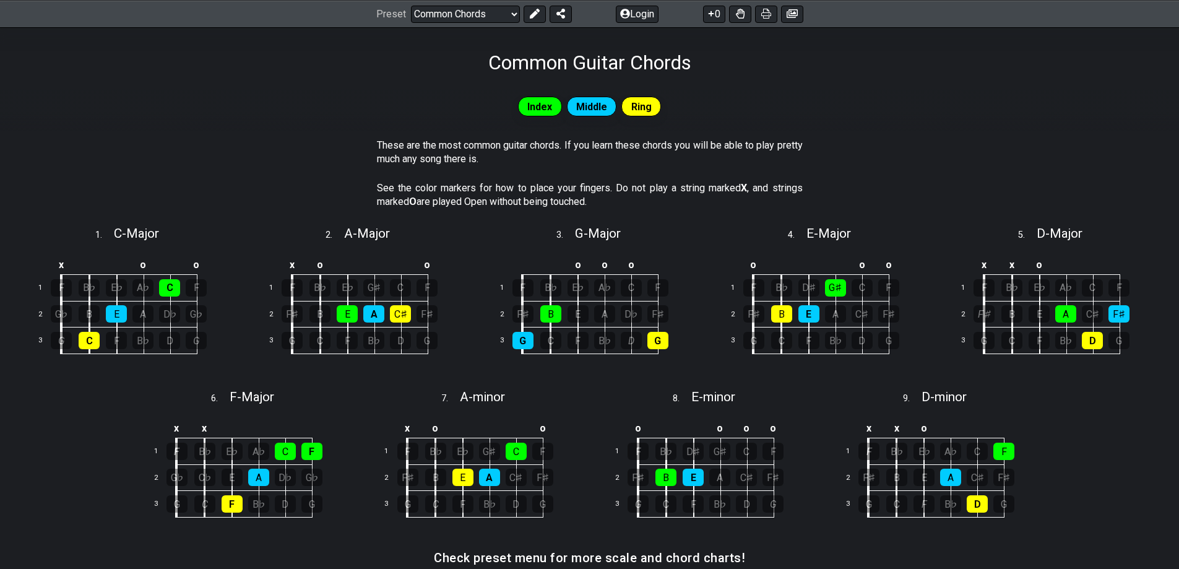
drag, startPoint x: 356, startPoint y: 148, endPoint x: 678, endPoint y: 140, distance: 322.4
click at [678, 140] on section "These are the most common guitar chords. If you learn these chords you will be …" at bounding box center [589, 155] width 1179 height 43
drag, startPoint x: 386, startPoint y: 186, endPoint x: 548, endPoint y: 194, distance: 162.3
click at [554, 195] on p "See the color markers for how to place your fingers. Do not play a string marke…" at bounding box center [590, 195] width 426 height 28
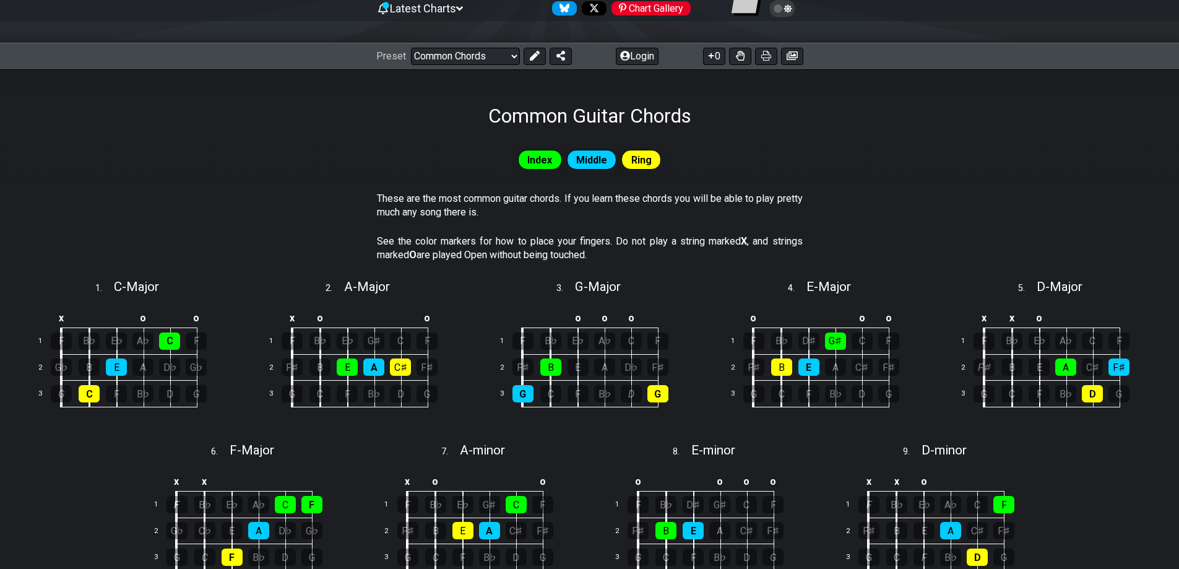
scroll to position [129, 0]
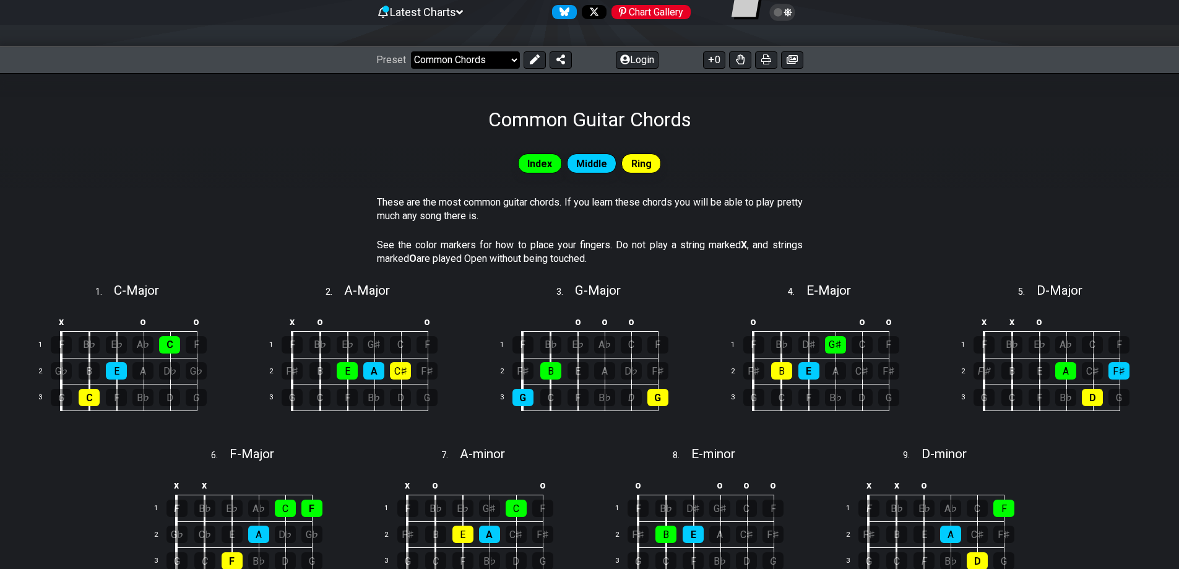
click at [473, 54] on select "Welcome to #fretflip! Initial Preset Learn and Teach Guitar Online Minor Pentat…" at bounding box center [465, 59] width 109 height 17
click at [411, 51] on select "Welcome to #fretflip! Initial Preset Learn and Teach Guitar Online Minor Pentat…" at bounding box center [465, 59] width 109 height 17
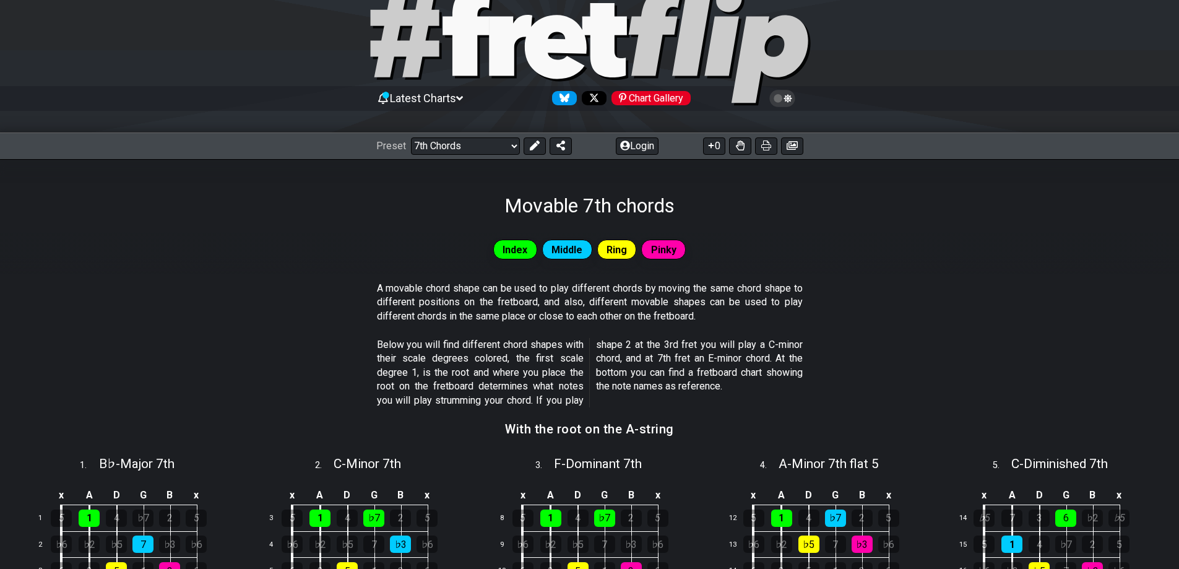
scroll to position [5, 0]
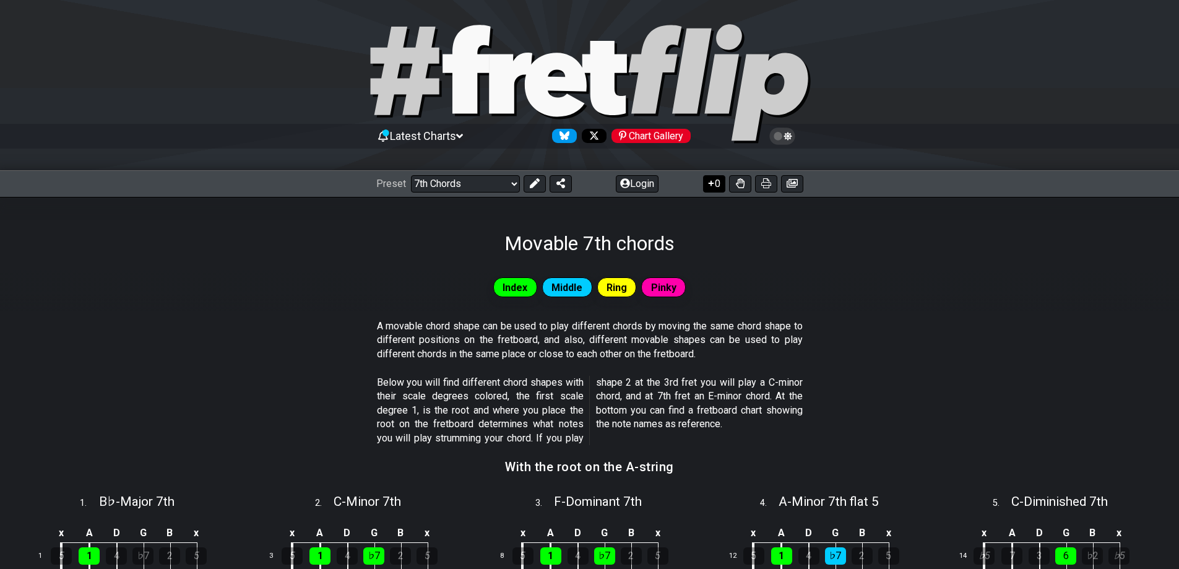
click at [715, 186] on button "0" at bounding box center [714, 183] width 22 height 17
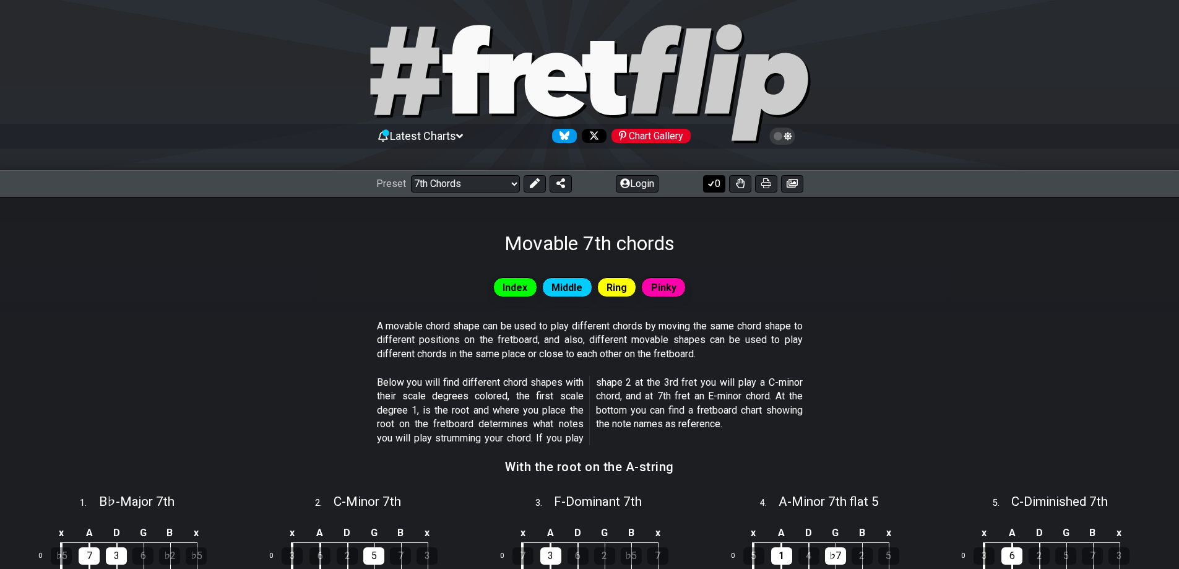
click at [713, 186] on icon at bounding box center [711, 183] width 12 height 10
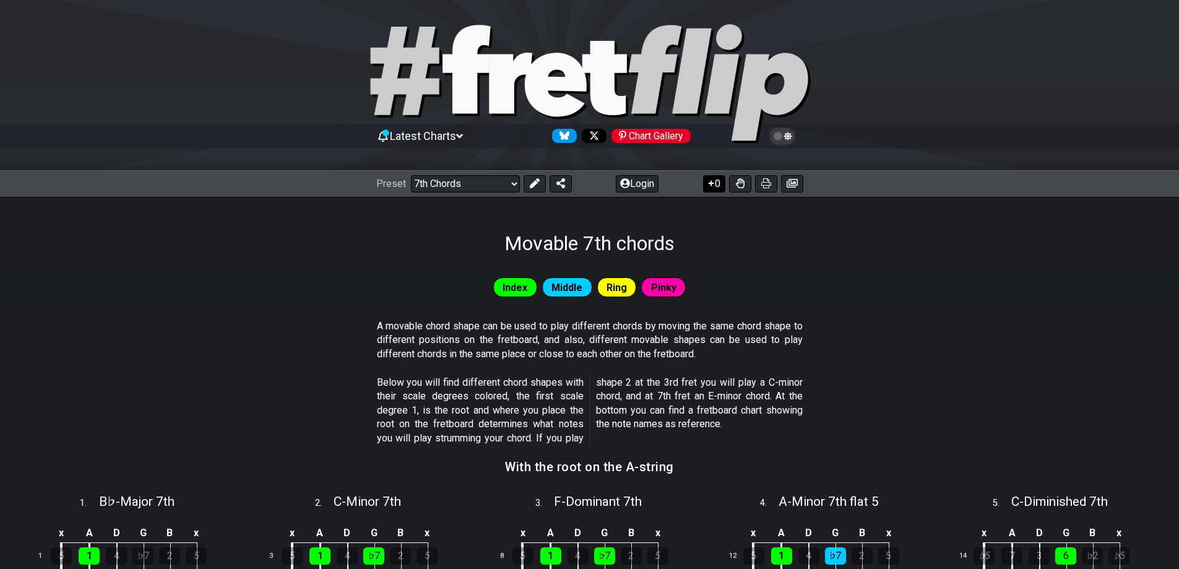
click at [711, 188] on button "0" at bounding box center [714, 183] width 22 height 17
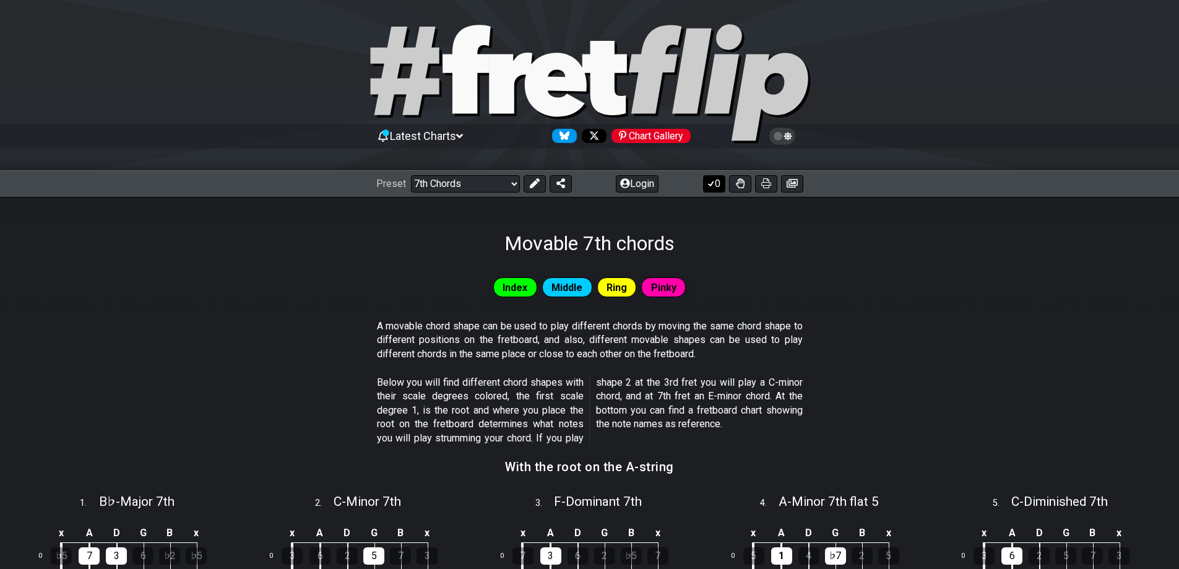
click at [710, 188] on button "0" at bounding box center [714, 183] width 22 height 17
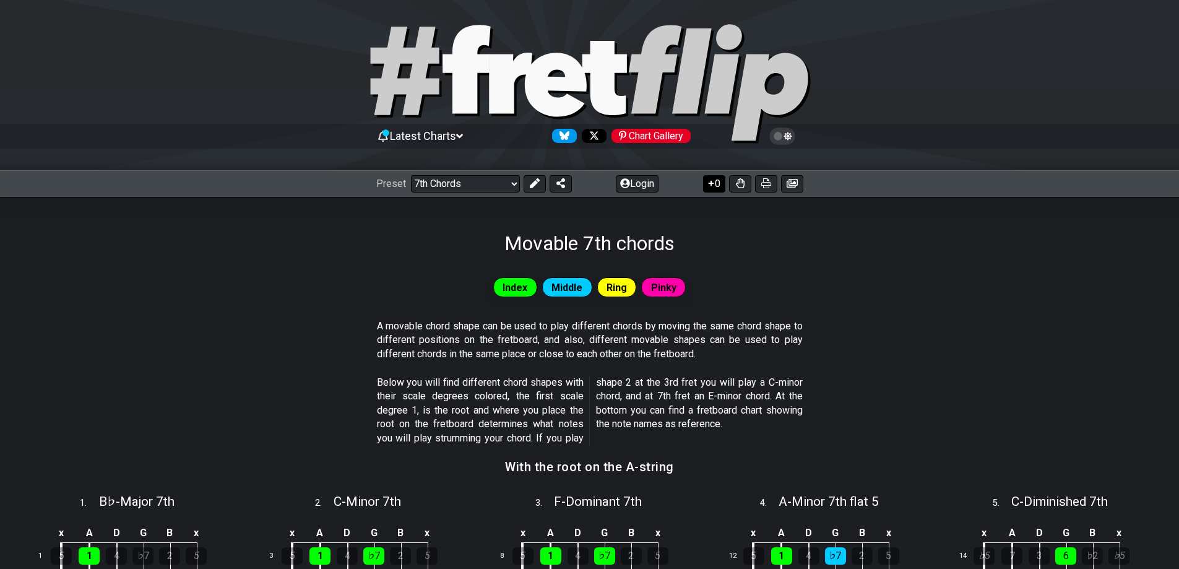
click at [710, 188] on button "0" at bounding box center [714, 183] width 22 height 17
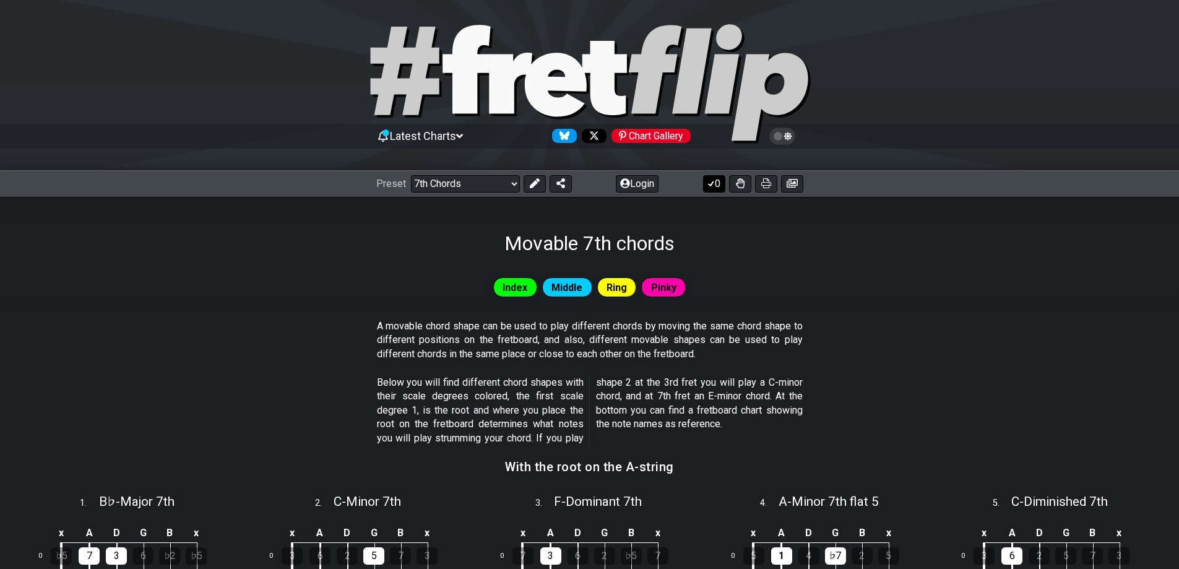
click at [708, 190] on button "0" at bounding box center [714, 183] width 22 height 17
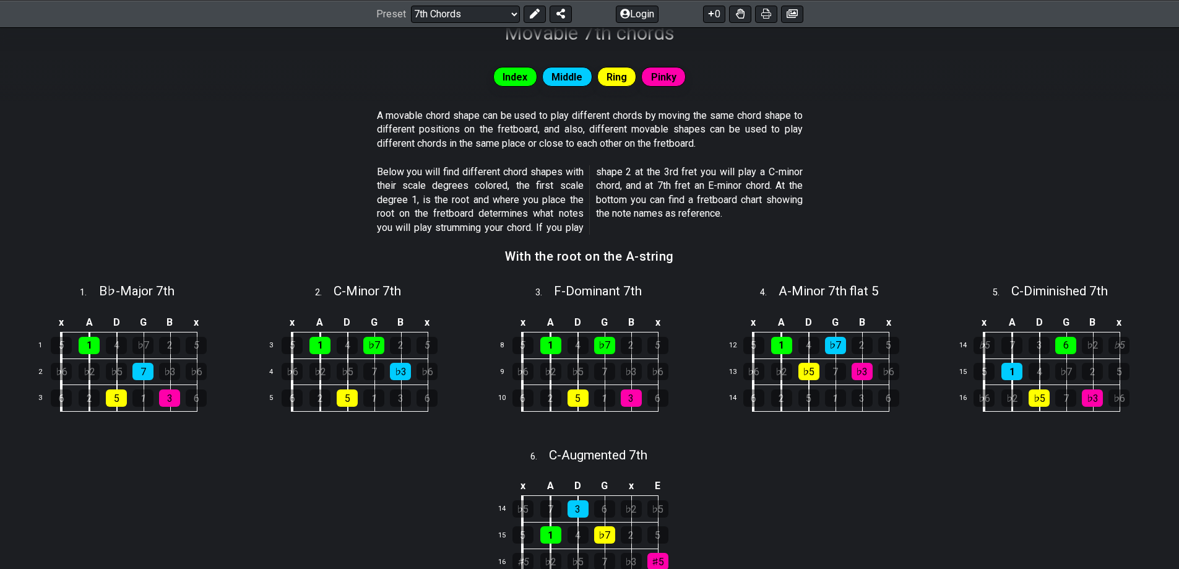
scroll to position [191, 0]
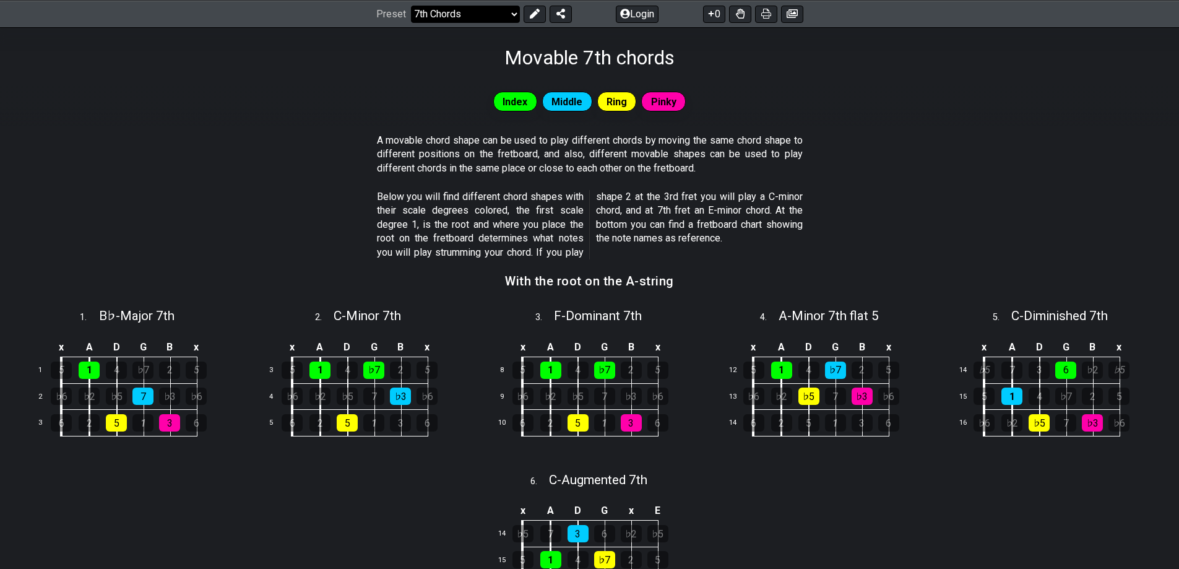
click at [467, 19] on select "Welcome to #fretflip! Initial Preset Learn and Teach Guitar Online Minor Pentat…" at bounding box center [465, 13] width 109 height 17
click at [411, 5] on select "Welcome to #fretflip! Initial Preset Learn and Teach Guitar Online Minor Pentat…" at bounding box center [465, 13] width 109 height 17
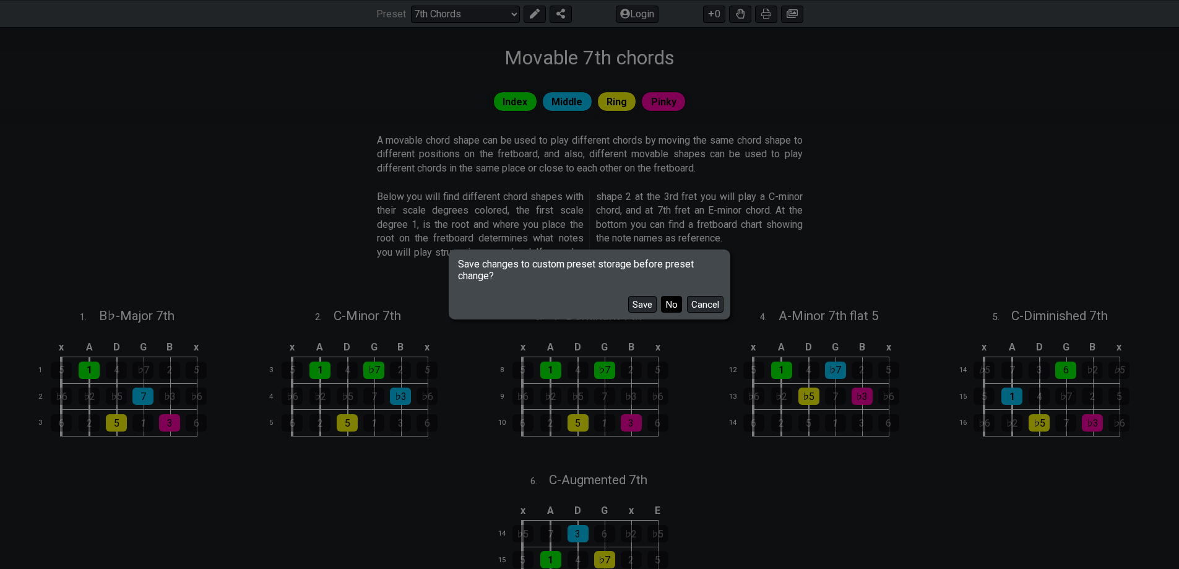
click at [668, 309] on button "No" at bounding box center [671, 304] width 21 height 17
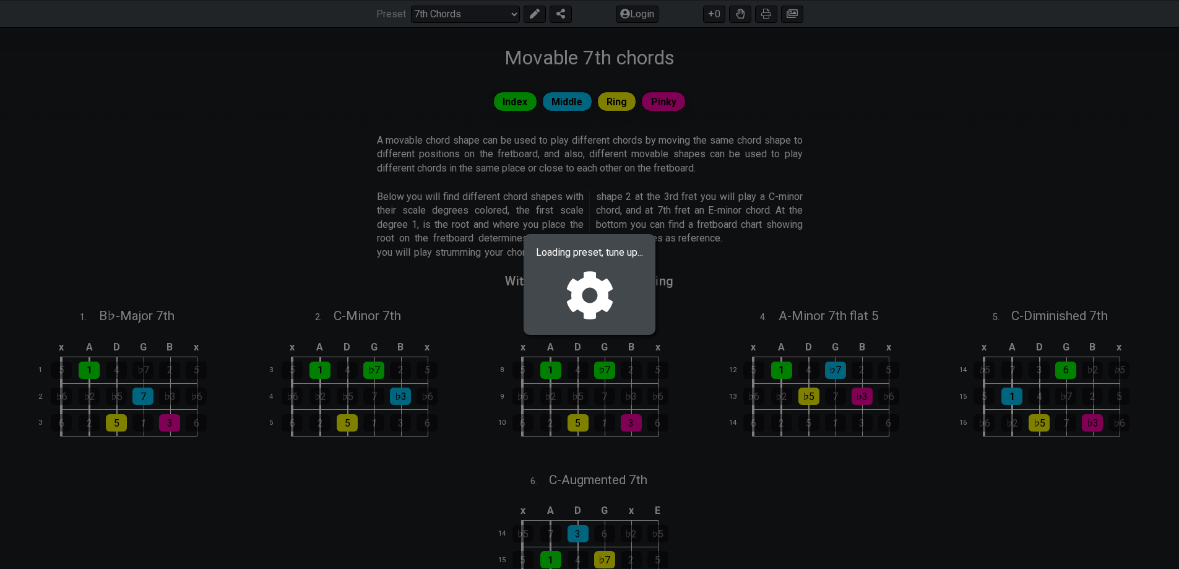
select select "/shell-voicings"
